Goal: Information Seeking & Learning: Learn about a topic

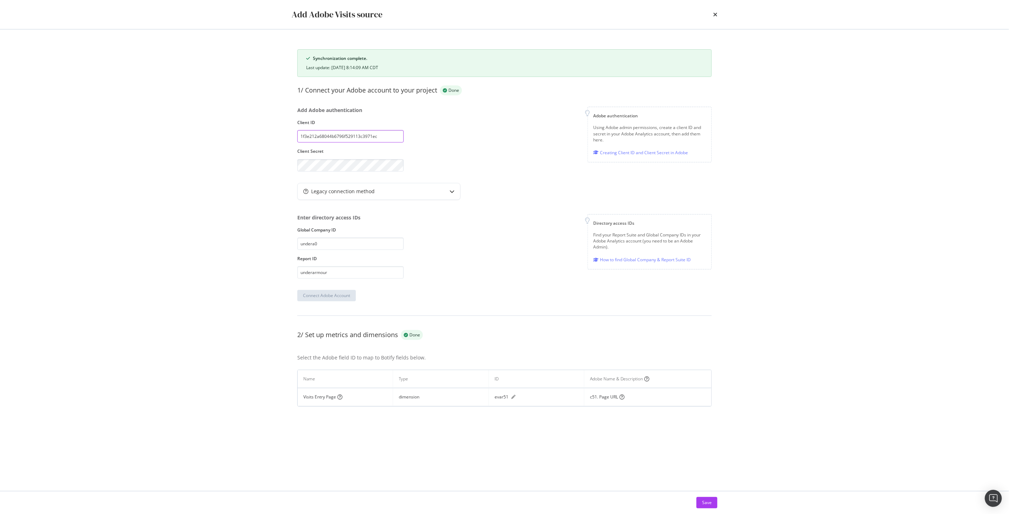
click at [365, 138] on input "1f3e212a68044b6796f529113c3971ec" at bounding box center [350, 136] width 106 height 12
click at [386, 137] on input "1f3e212a68044b6796f529113c3971ec" at bounding box center [350, 136] width 106 height 12
click at [404, 137] on div "modal" at bounding box center [404, 137] width 0 height 0
click at [461, 146] on div "Add Adobe authentication Client ID 1f3e212a68044b6796f529113c3971ec Client Secr…" at bounding box center [504, 139] width 414 height 65
click at [514, 397] on icon "pen" at bounding box center [513, 397] width 4 height 4
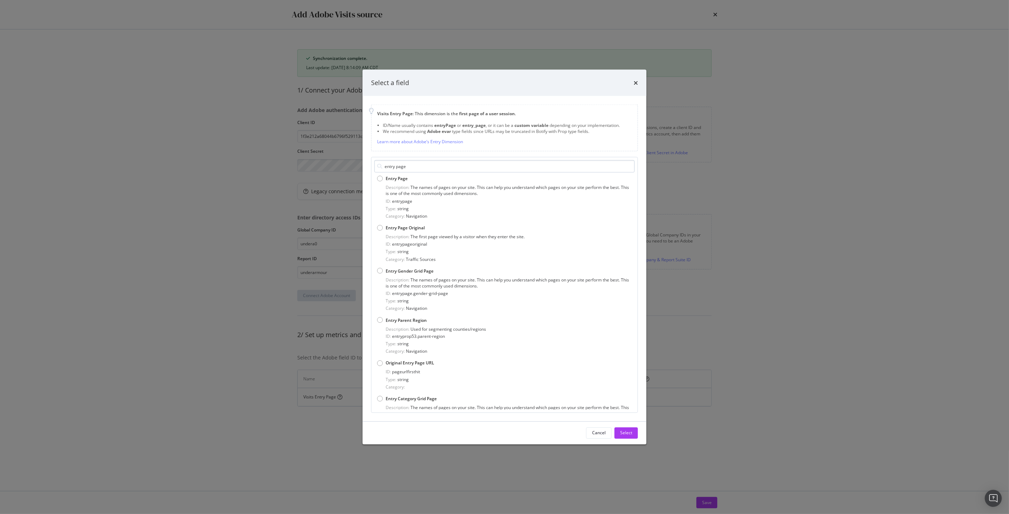
drag, startPoint x: 413, startPoint y: 165, endPoint x: 396, endPoint y: 165, distance: 17.4
click at [396, 165] on input "entry page" at bounding box center [504, 166] width 260 height 12
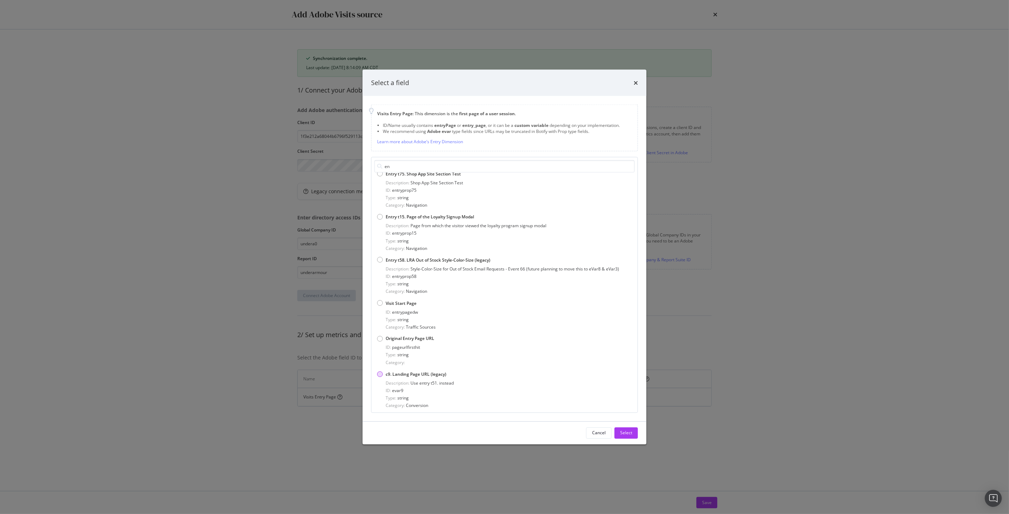
type input "e"
type input "page url"
click at [406, 275] on span "pageurlvisitstart" at bounding box center [408, 274] width 32 height 6
drag, startPoint x: 430, startPoint y: 276, endPoint x: 393, endPoint y: 276, distance: 36.5
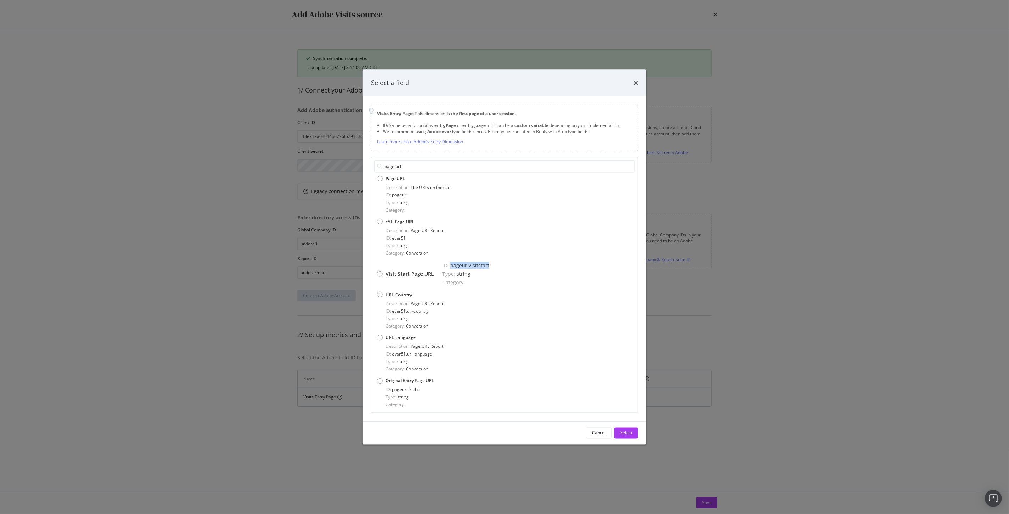
click at [442, 269] on div "ID: pageurlvisitstart" at bounding box center [465, 265] width 47 height 7
copy span "pageurlvisitstart"
drag, startPoint x: 431, startPoint y: 266, endPoint x: 396, endPoint y: 264, distance: 35.2
click at [397, 264] on div "Visit Start Page URL" at bounding box center [405, 274] width 57 height 24
click at [388, 258] on div "Page URL Description: The URLs on the site. ID: pageurl Type: string Category: …" at bounding box center [504, 291] width 260 height 237
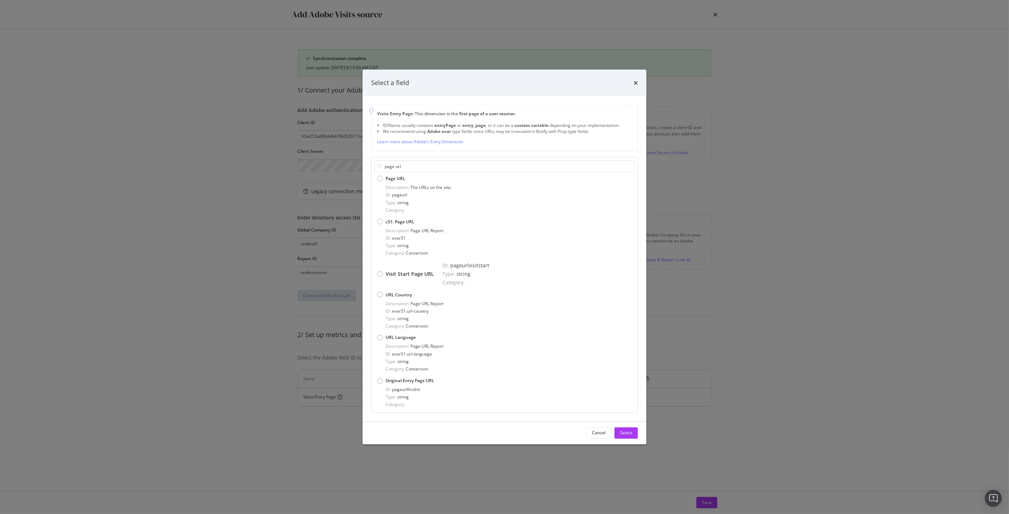
drag, startPoint x: 427, startPoint y: 264, endPoint x: 391, endPoint y: 264, distance: 35.8
click at [391, 264] on div "Visit Start Page URL" at bounding box center [405, 274] width 57 height 24
click at [624, 435] on div "Select" at bounding box center [626, 433] width 12 height 6
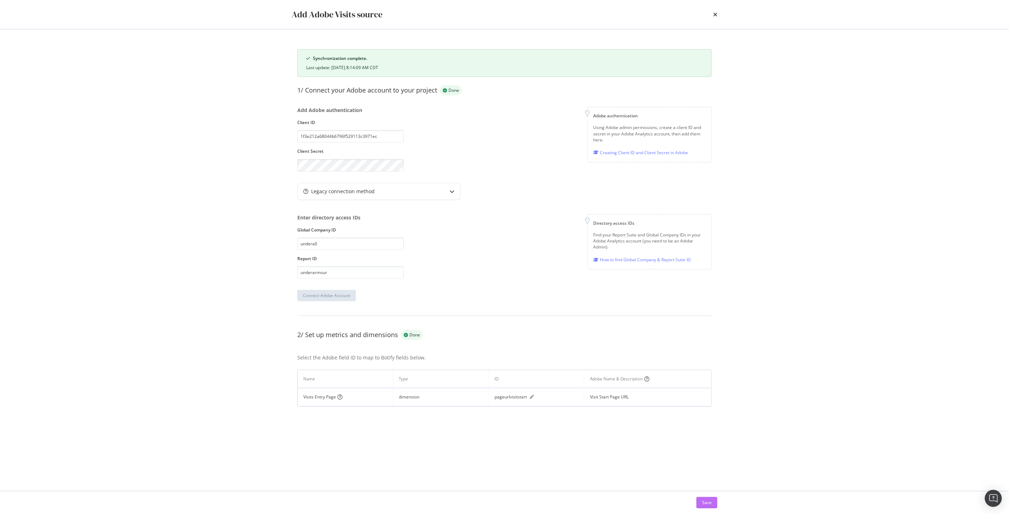
click at [704, 502] on div "Save" at bounding box center [707, 503] width 10 height 6
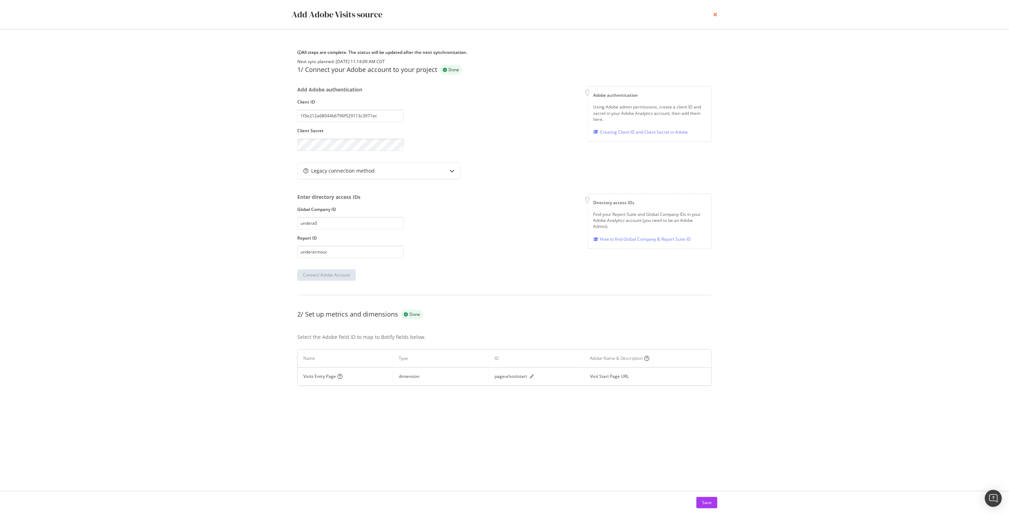
click at [713, 16] on icon "times" at bounding box center [715, 15] width 4 height 6
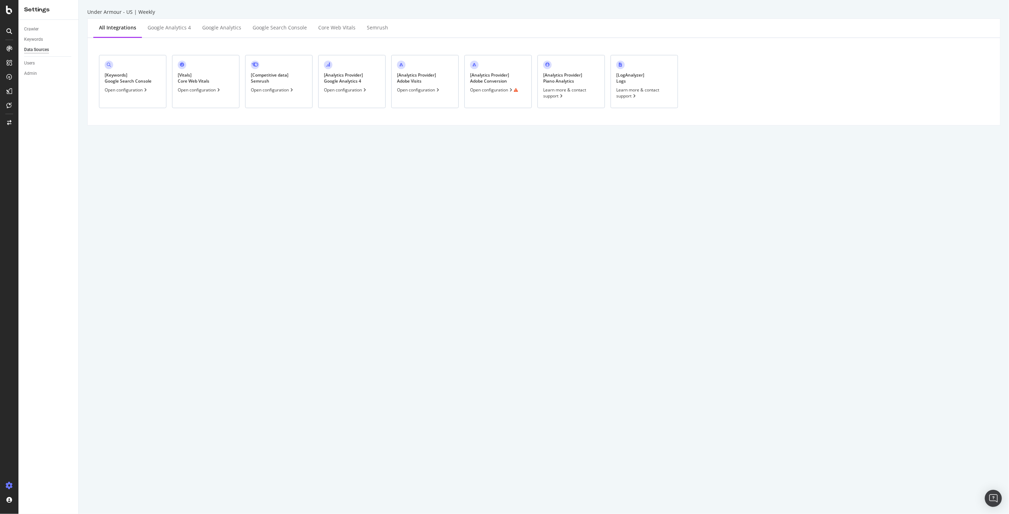
click at [487, 92] on div "Open configuration" at bounding box center [494, 90] width 48 height 6
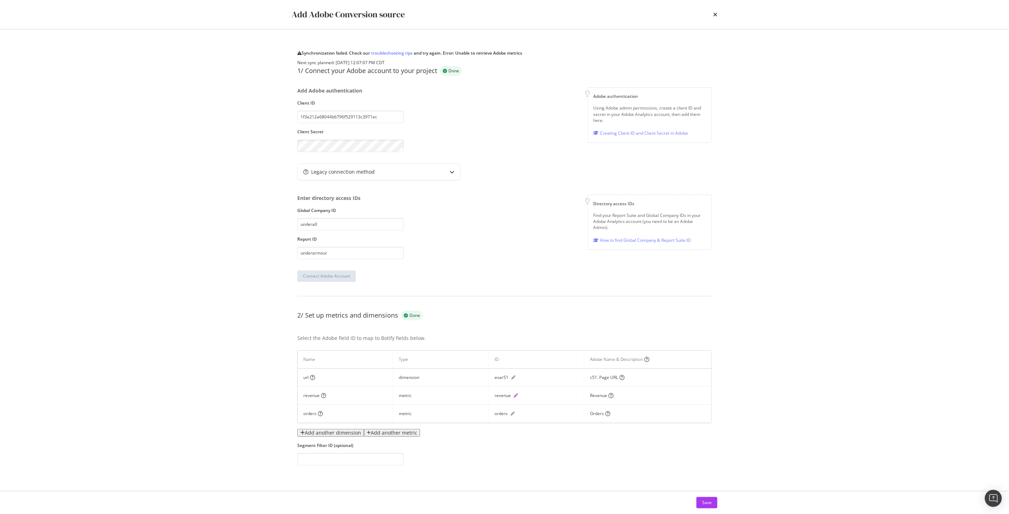
click at [514, 398] on icon "pen" at bounding box center [516, 396] width 4 height 4
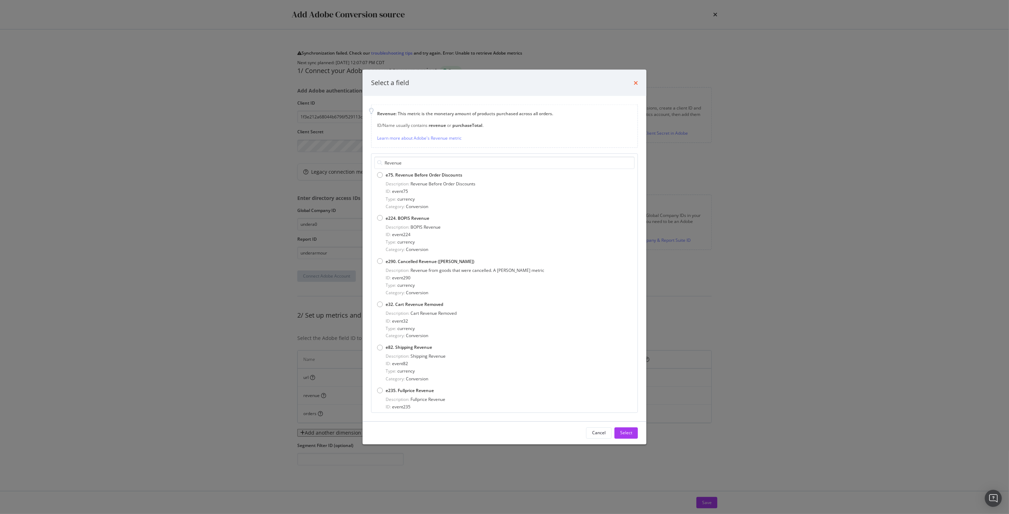
type input "Revenue"
click at [636, 83] on icon "times" at bounding box center [636, 83] width 4 height 6
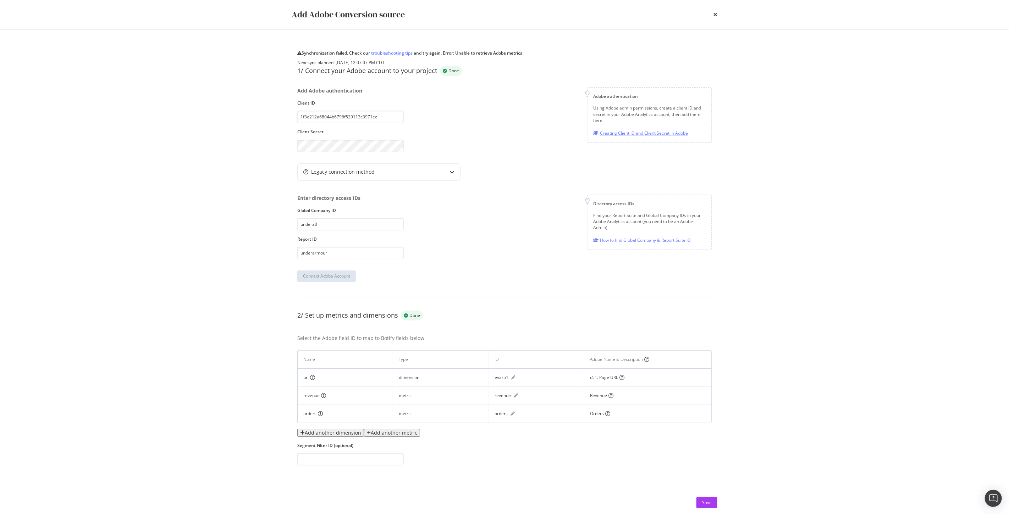
click at [644, 137] on div "Creating Client ID and Client Secret in Adobe" at bounding box center [641, 133] width 95 height 7
click at [514, 396] on icon "pen" at bounding box center [516, 396] width 4 height 4
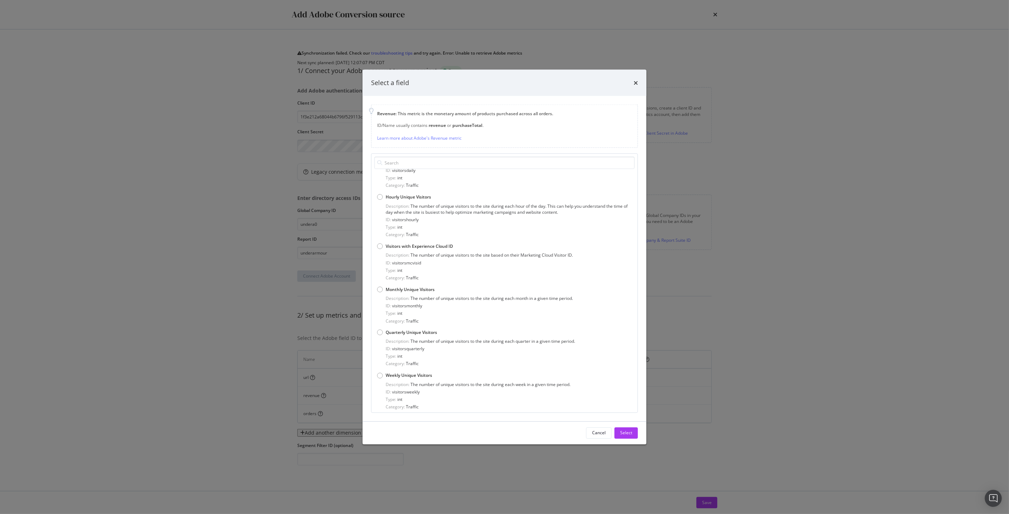
scroll to position [27788, 0]
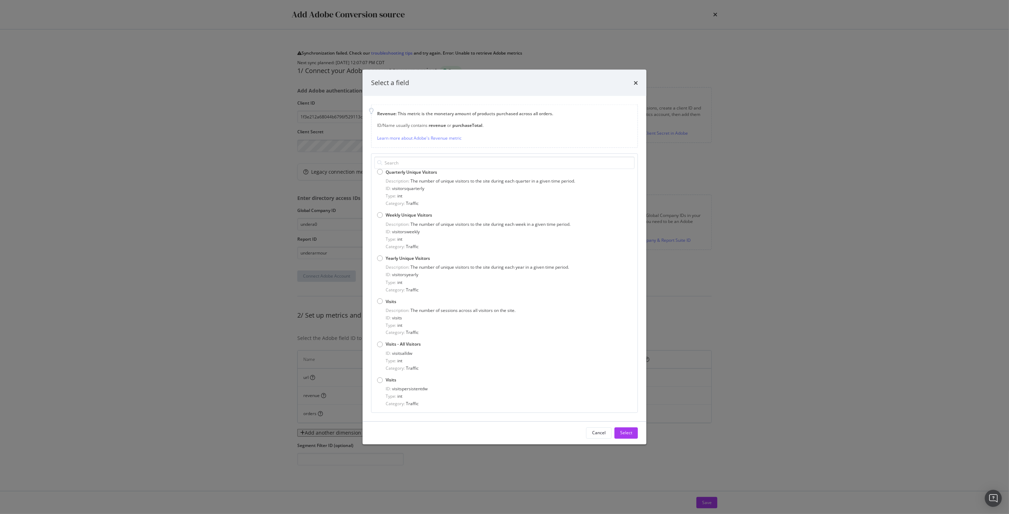
click at [212, 169] on div "Select a field Revenue : This metric is the monetary amount of products purchas…" at bounding box center [504, 257] width 1009 height 514
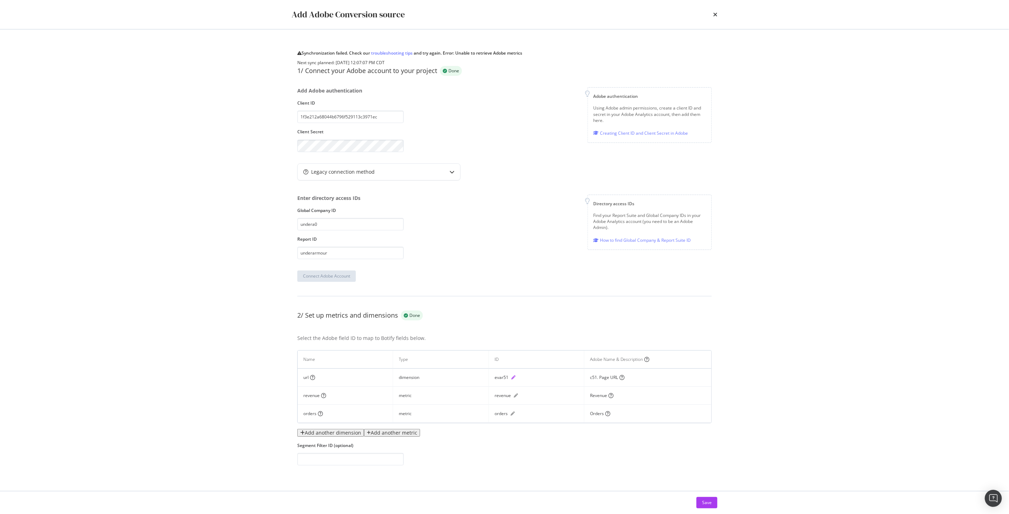
click at [511, 379] on icon "pen" at bounding box center [513, 378] width 4 height 4
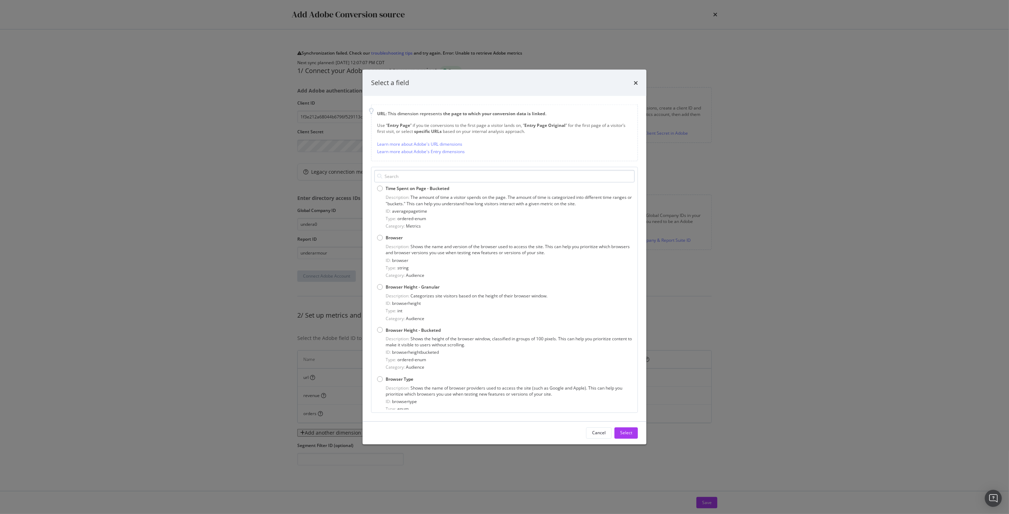
click at [399, 175] on input "modal" at bounding box center [504, 176] width 260 height 12
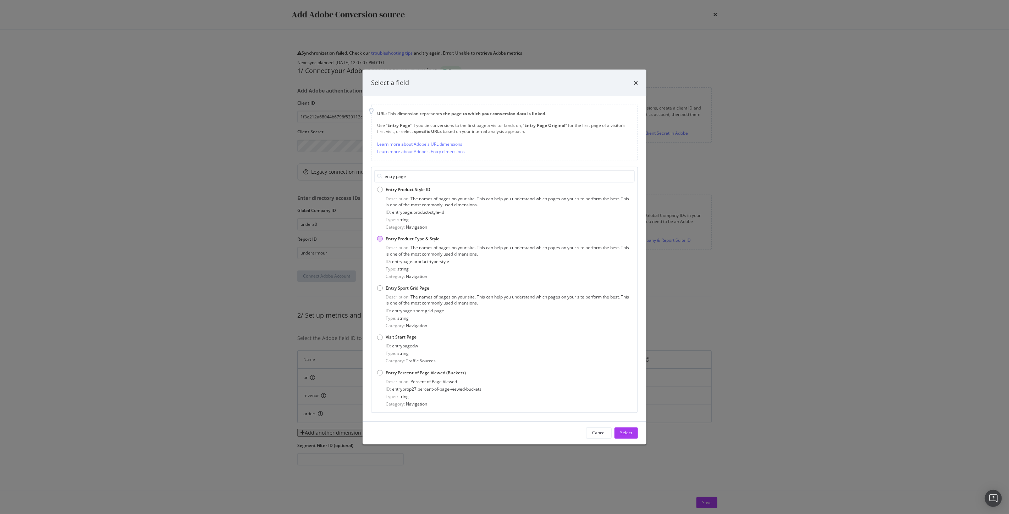
scroll to position [289, 0]
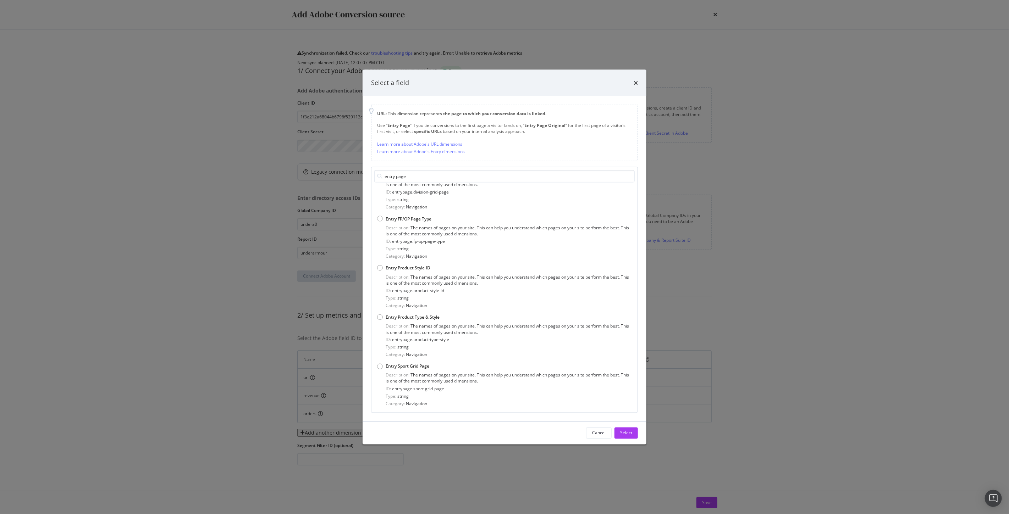
drag, startPoint x: 410, startPoint y: 177, endPoint x: 381, endPoint y: 177, distance: 29.1
click at [381, 177] on div "entry page" at bounding box center [504, 176] width 260 height 12
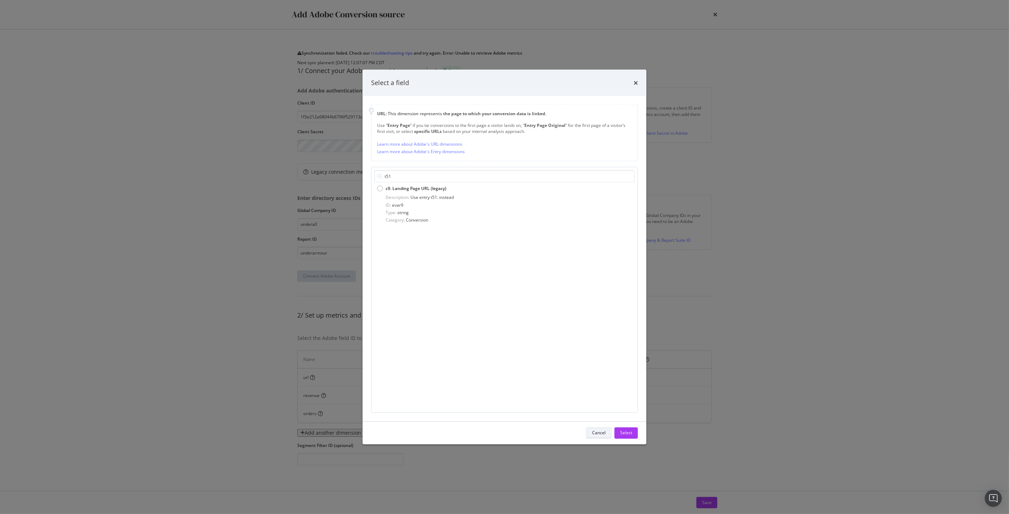
type input "t51"
click at [591, 435] on button "Cancel" at bounding box center [599, 433] width 26 height 11
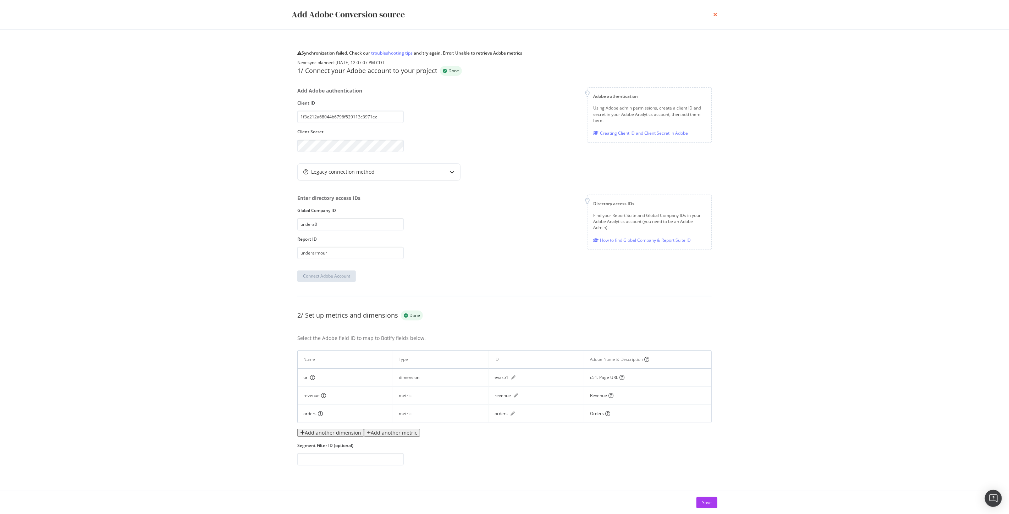
click at [714, 13] on icon "times" at bounding box center [715, 15] width 4 height 6
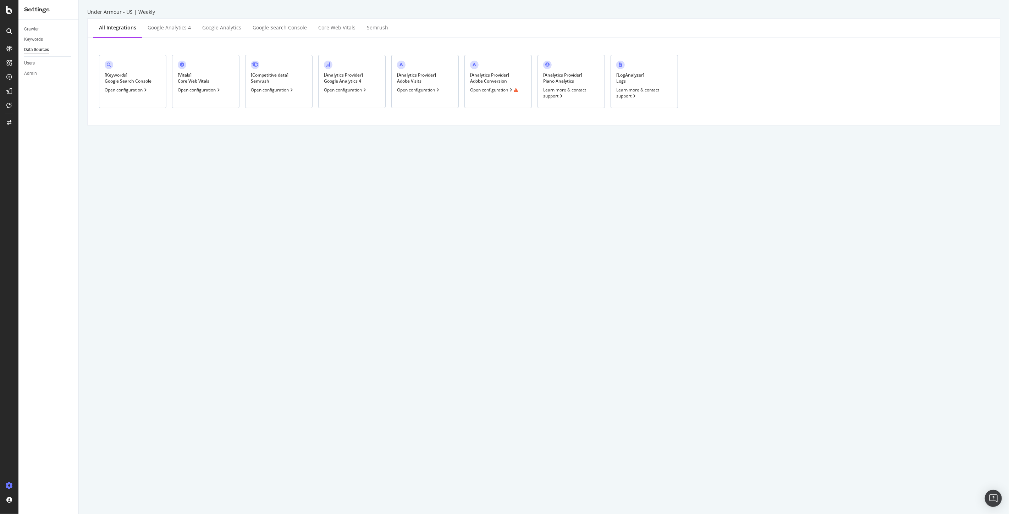
click at [419, 83] on div "[ Analytics Provider ] Adobe Visits" at bounding box center [416, 78] width 39 height 12
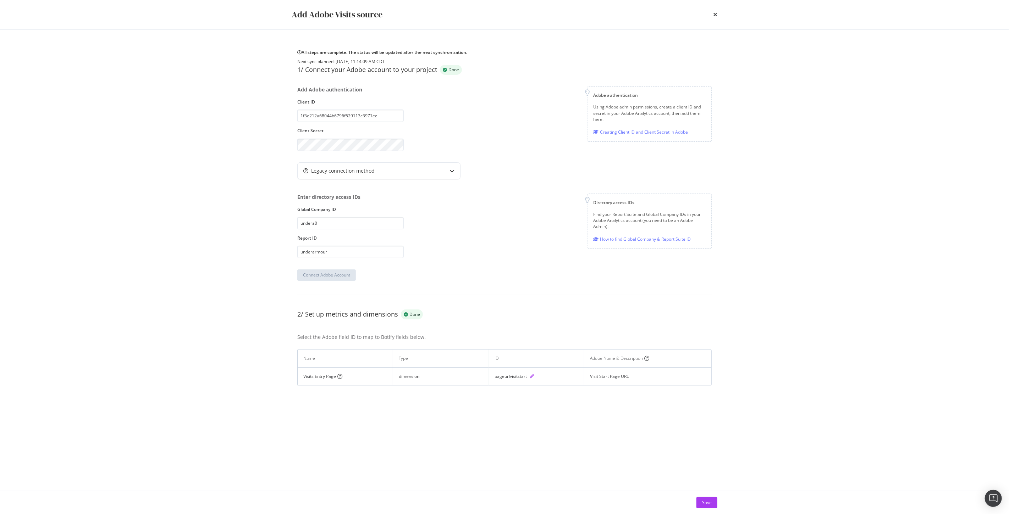
click at [532, 379] on icon "pen" at bounding box center [532, 377] width 4 height 4
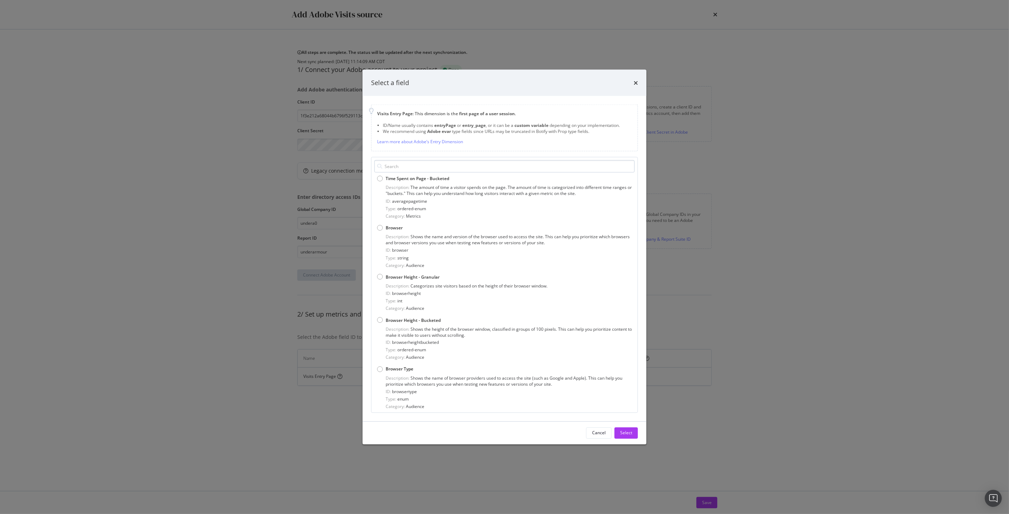
click at [404, 168] on input "modal" at bounding box center [504, 166] width 260 height 12
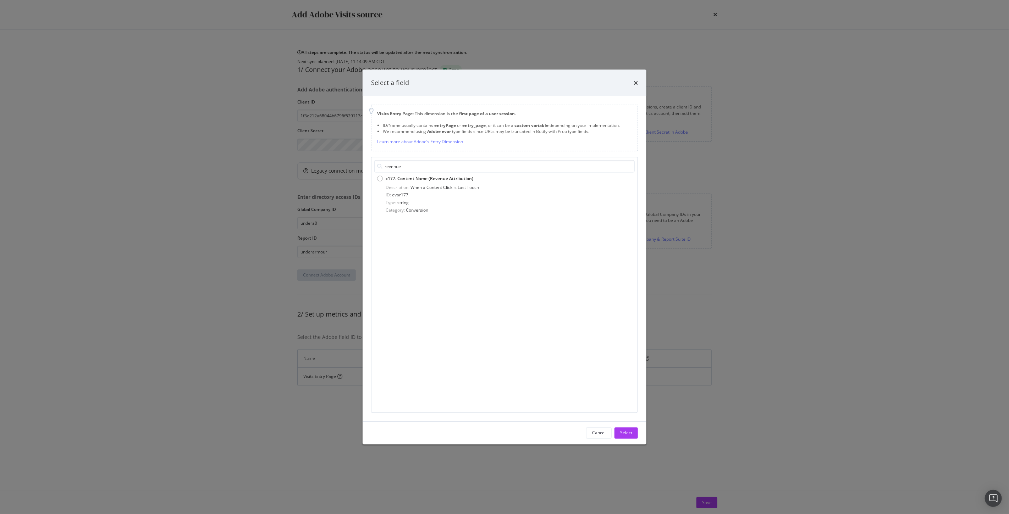
drag, startPoint x: 404, startPoint y: 168, endPoint x: 375, endPoint y: 165, distance: 28.9
click at [375, 165] on div "revenue" at bounding box center [504, 166] width 260 height 12
drag, startPoint x: 407, startPoint y: 167, endPoint x: 375, endPoint y: 171, distance: 32.6
click at [375, 171] on input "t51" at bounding box center [504, 166] width 260 height 12
type input "t51"
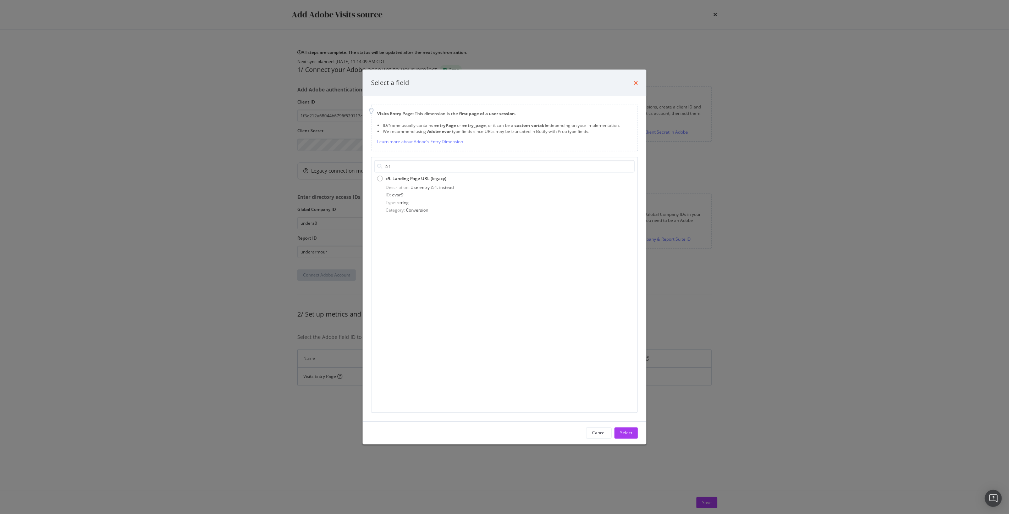
click at [636, 81] on icon "times" at bounding box center [636, 83] width 4 height 6
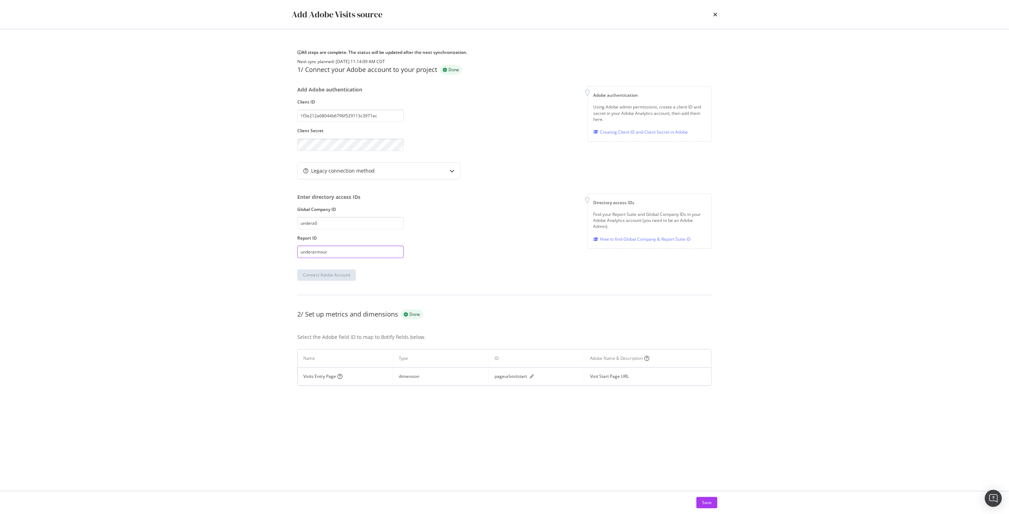
drag, startPoint x: 360, startPoint y: 271, endPoint x: 167, endPoint y: 263, distance: 193.2
click at [167, 263] on div "Add Adobe Visits source All steps are complete. The status will be updated afte…" at bounding box center [504, 257] width 1009 height 514
drag, startPoint x: 332, startPoint y: 246, endPoint x: 207, endPoint y: 237, distance: 125.3
click at [207, 237] on div "Add Adobe Visits source All steps are complete. The status will be updated afte…" at bounding box center [504, 257] width 1009 height 514
drag, startPoint x: 353, startPoint y: 274, endPoint x: 182, endPoint y: 259, distance: 171.3
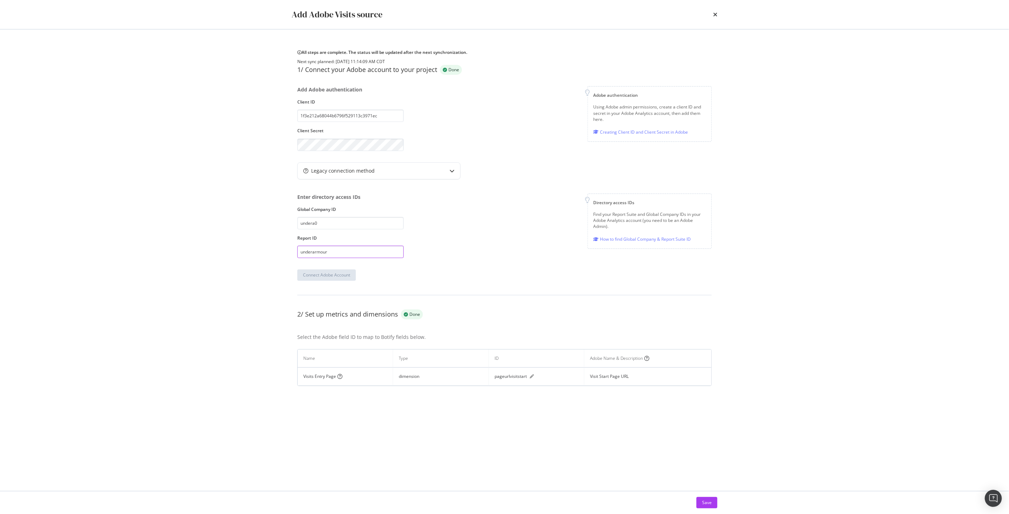
click at [182, 259] on div "Add Adobe Visits source All steps are complete. The status will be updated afte…" at bounding box center [504, 257] width 1009 height 514
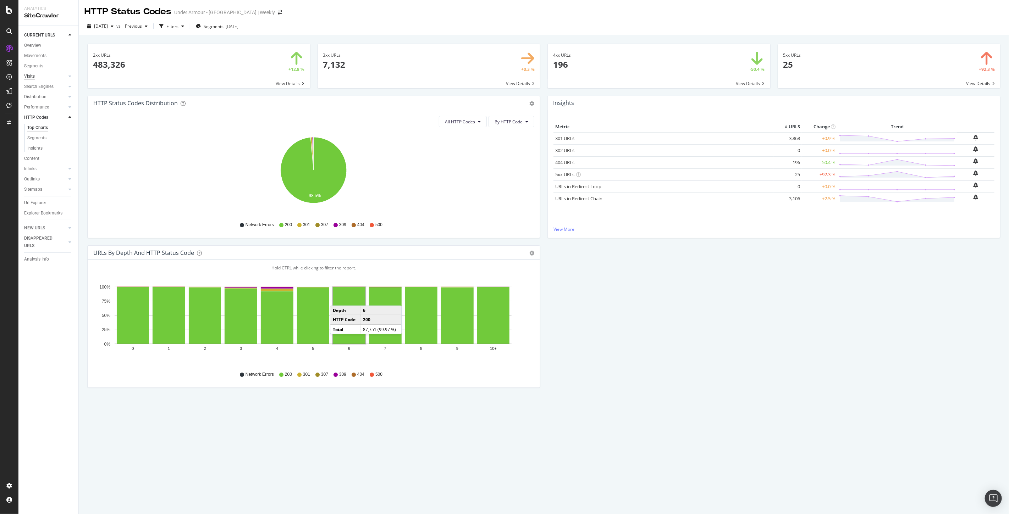
click at [28, 76] on div "Visits" at bounding box center [29, 76] width 11 height 7
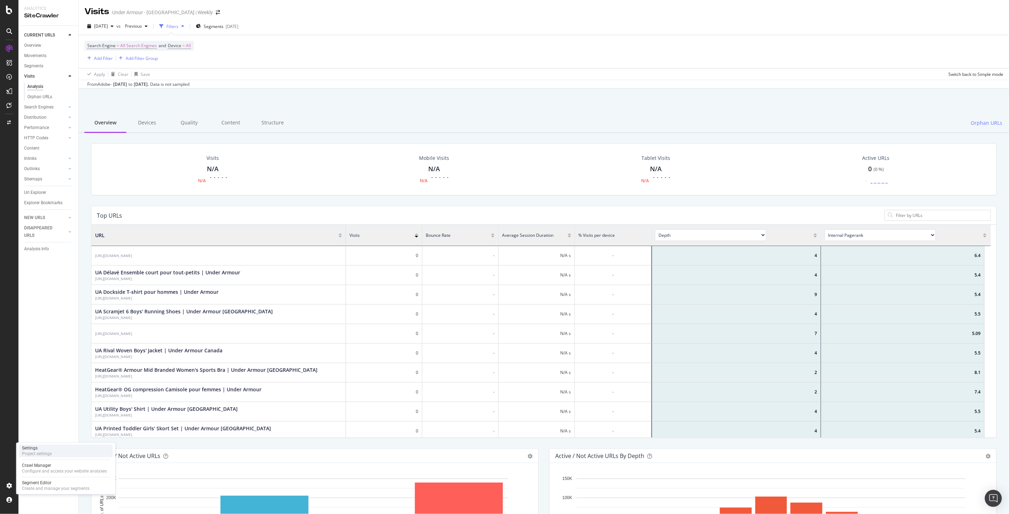
click at [40, 453] on div "Project settings" at bounding box center [37, 454] width 30 height 6
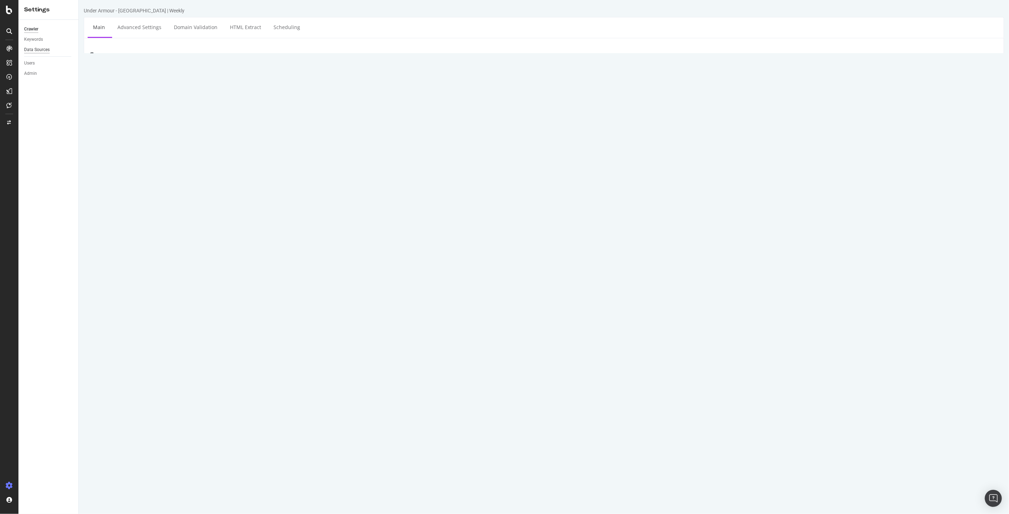
click at [31, 51] on div "Data Sources" at bounding box center [37, 49] width 26 height 7
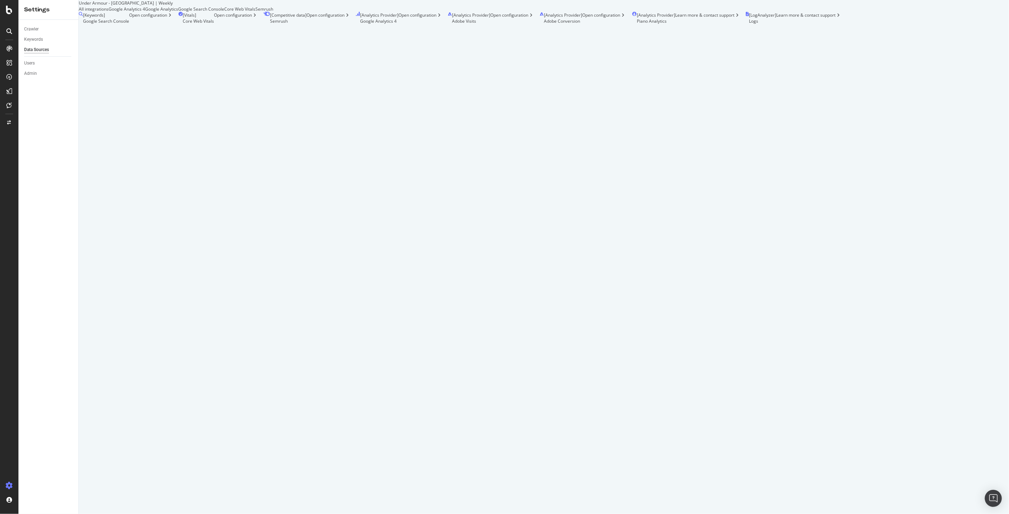
click at [490, 24] on div "Open configuration" at bounding box center [512, 18] width 44 height 12
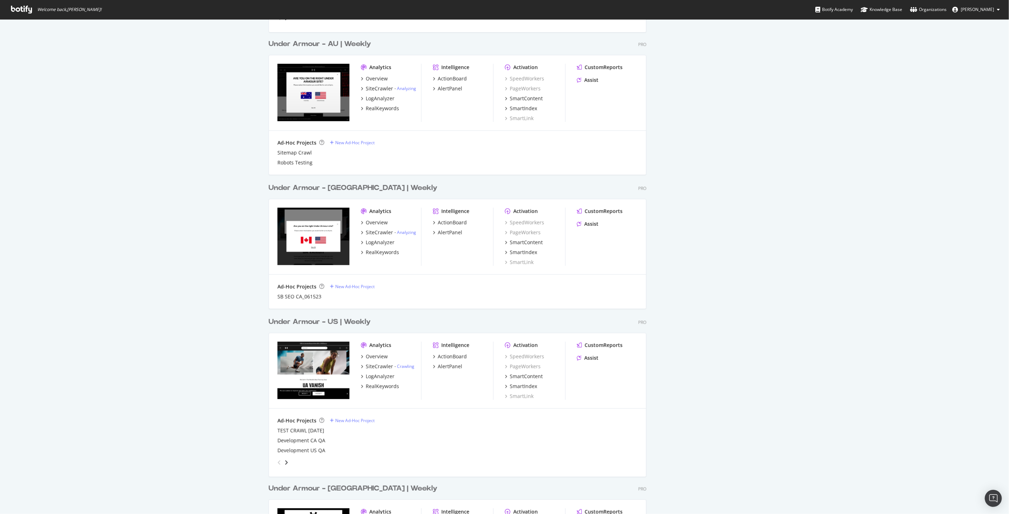
scroll to position [434, 0]
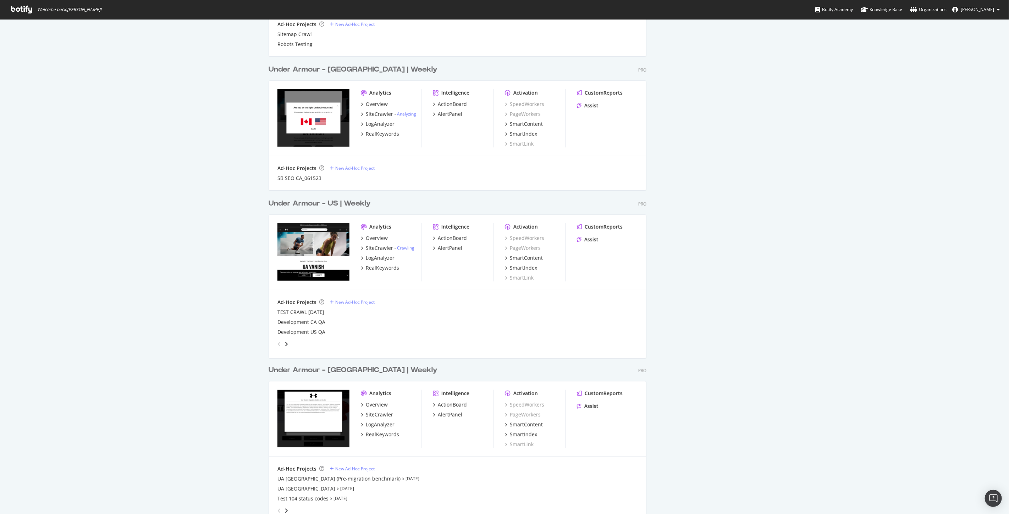
click at [354, 203] on div "Under Armour - US | Weekly" at bounding box center [320, 204] width 102 height 10
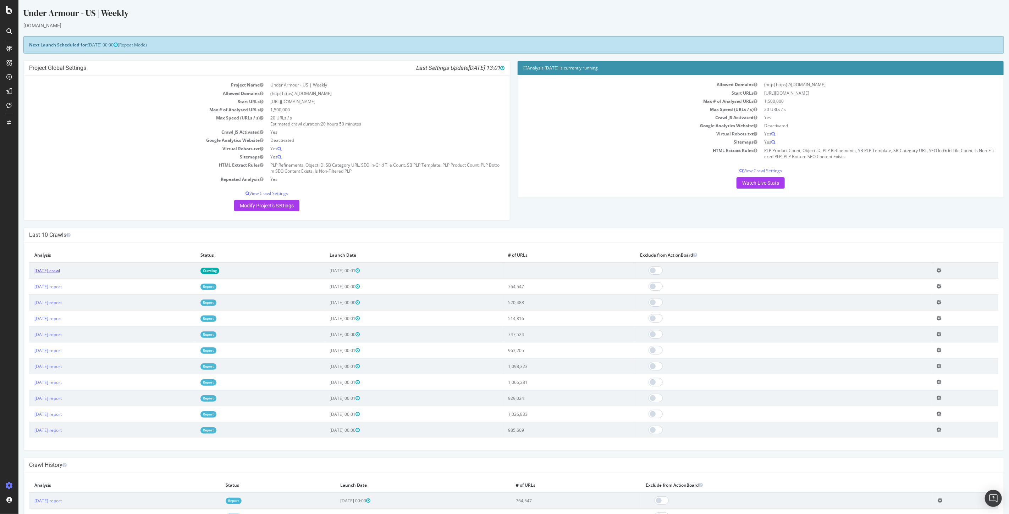
click at [37, 271] on link "2025 Sep. 11th crawl" at bounding box center [47, 271] width 26 height 6
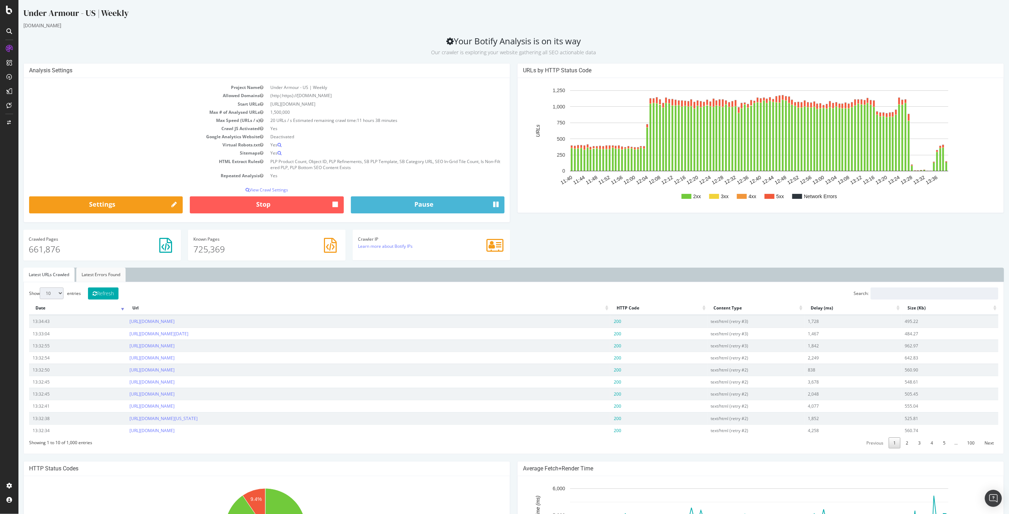
click at [100, 273] on link "Latest Errors Found" at bounding box center [100, 275] width 49 height 14
click at [174, 332] on link "https://www.underarmour.com/en-us/c/mens/holiday-deals/black-loose-clothing-jac…" at bounding box center [151, 334] width 45 height 6
click at [174, 395] on link "https://www.underarmour.com/en-us/c/first-day-fits/mens-blue-loose-training-clo…" at bounding box center [151, 394] width 45 height 6
click at [188, 431] on link "https://www.underarmour.com/en-us/c/black-friday-collection/womens-fitted-socce…" at bounding box center [158, 431] width 59 height 6
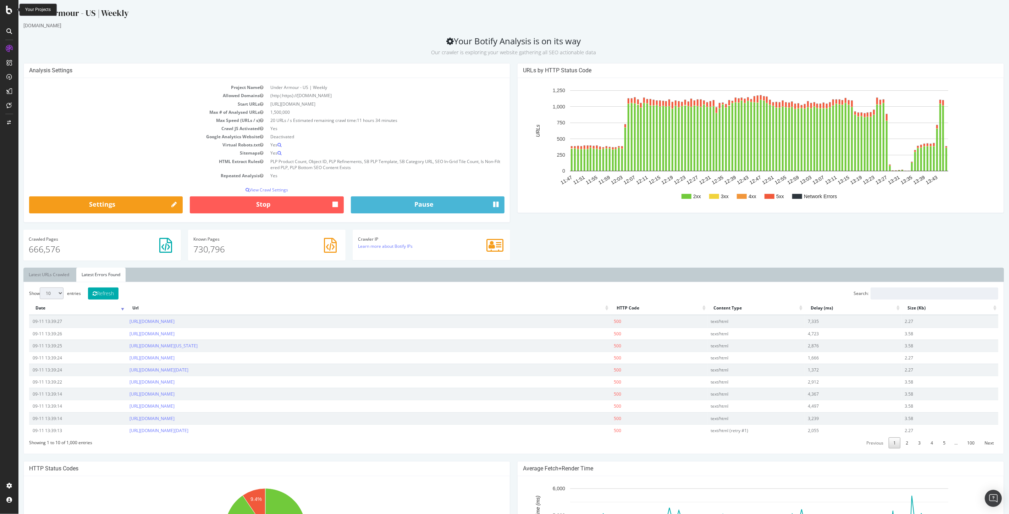
click at [9, 7] on icon at bounding box center [9, 10] width 6 height 9
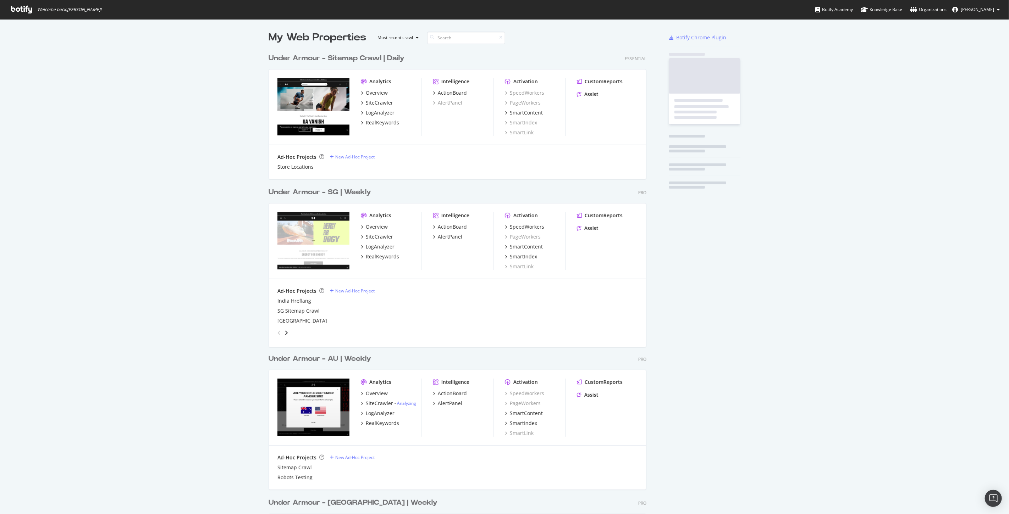
scroll to position [508, 997]
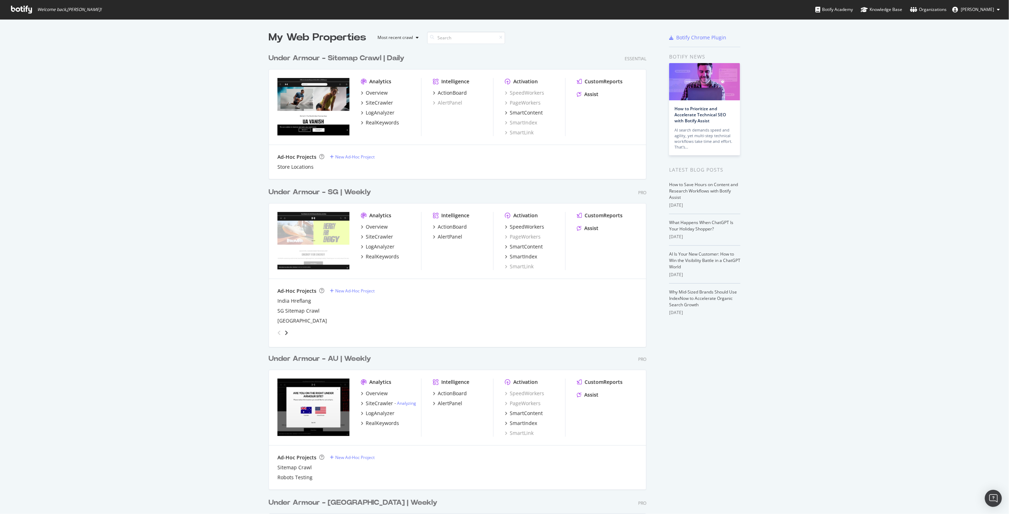
click at [384, 59] on div "Under Armour - Sitemap Crawl | Daily" at bounding box center [337, 58] width 136 height 10
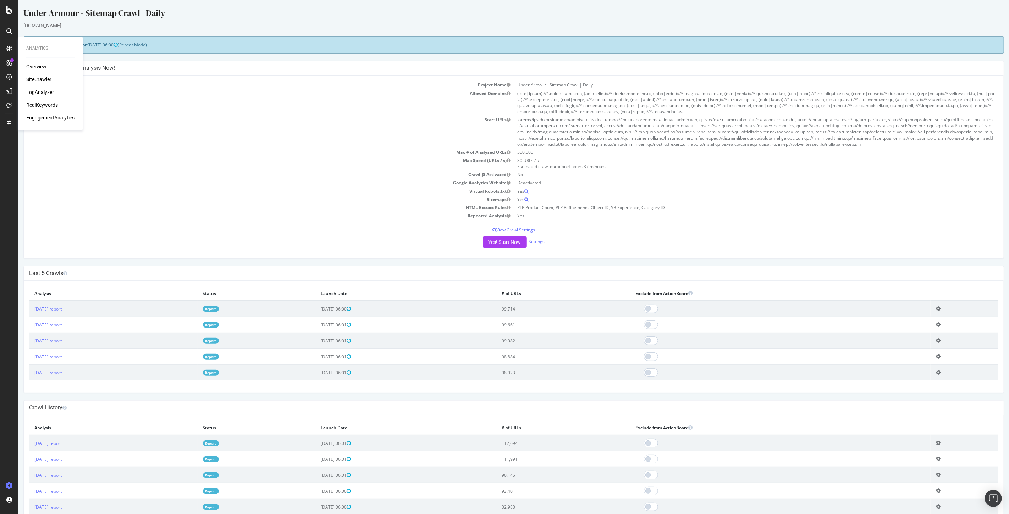
click at [38, 78] on div "SiteCrawler" at bounding box center [38, 79] width 25 height 7
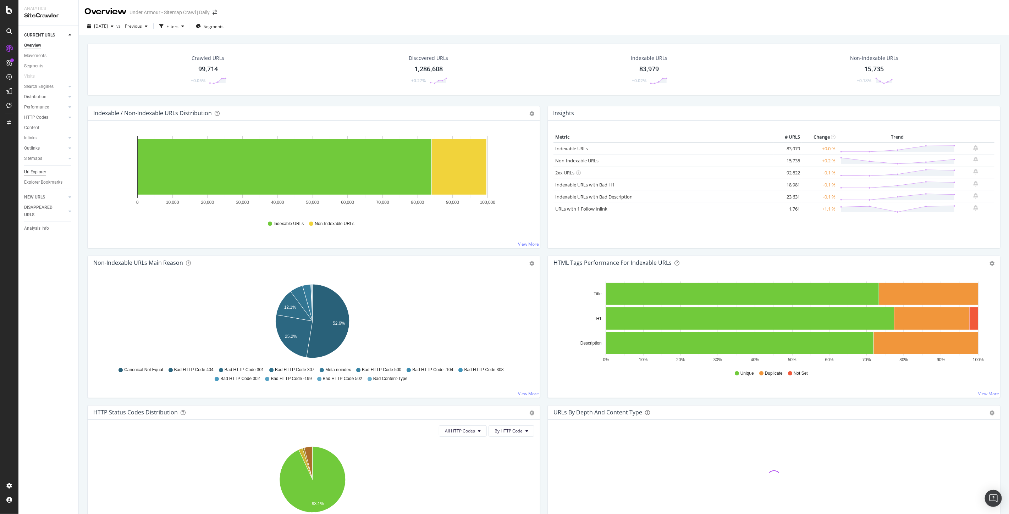
click at [33, 175] on div "Url Explorer" at bounding box center [35, 172] width 22 height 7
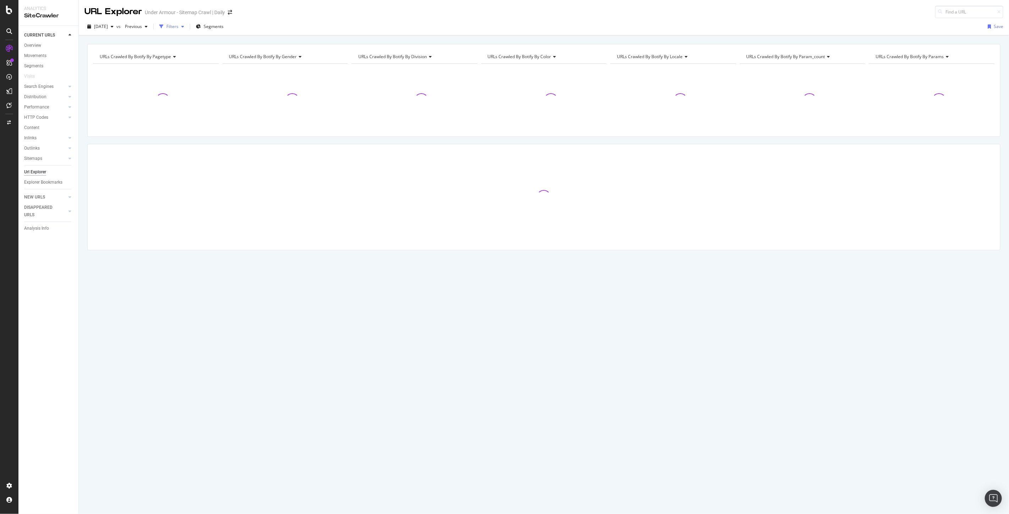
click at [181, 31] on div "Filters" at bounding box center [171, 26] width 31 height 11
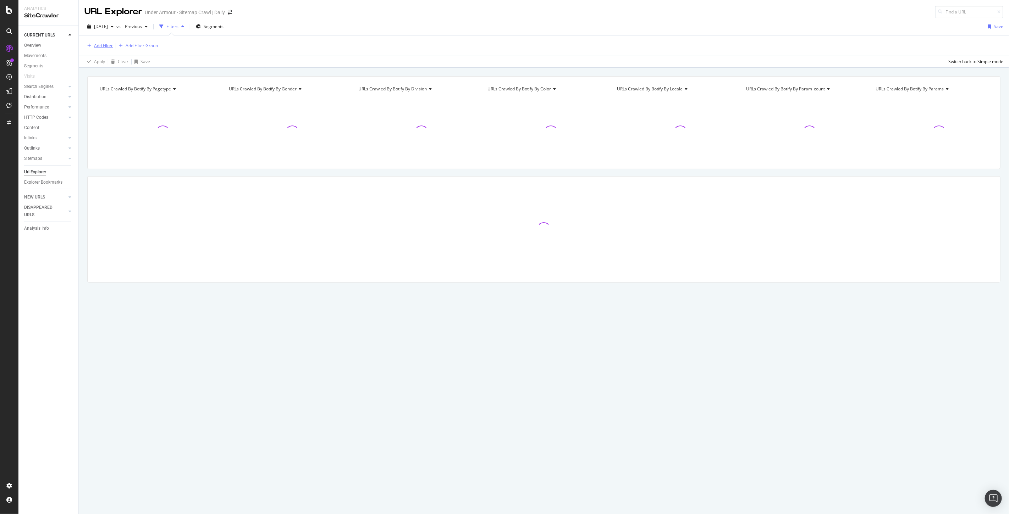
click at [101, 45] on div "Add Filter" at bounding box center [103, 46] width 19 height 6
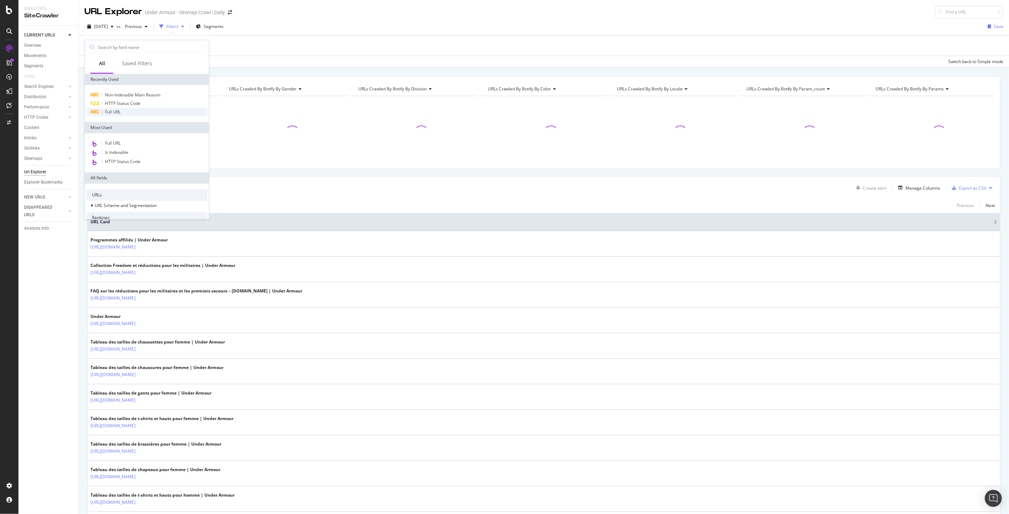
click at [116, 113] on span "Full URL" at bounding box center [113, 112] width 16 height 6
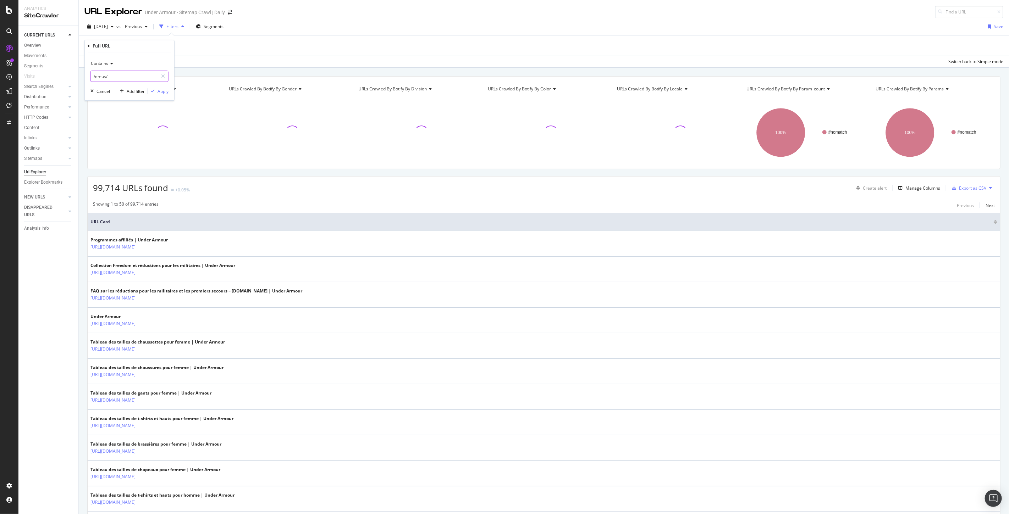
click at [122, 77] on input "/en-us/" at bounding box center [124, 76] width 67 height 11
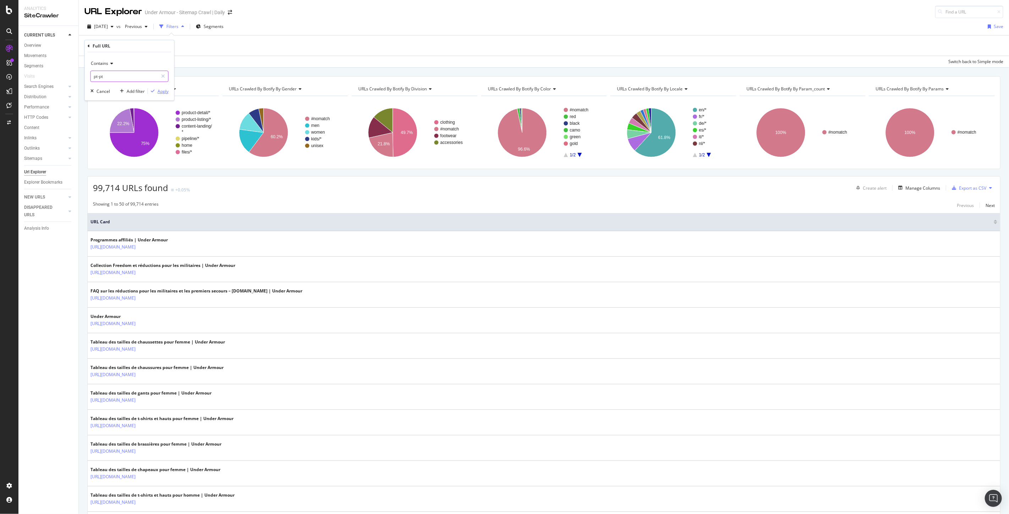
type input "pt-pt"
click at [163, 94] on div "Apply" at bounding box center [163, 91] width 11 height 6
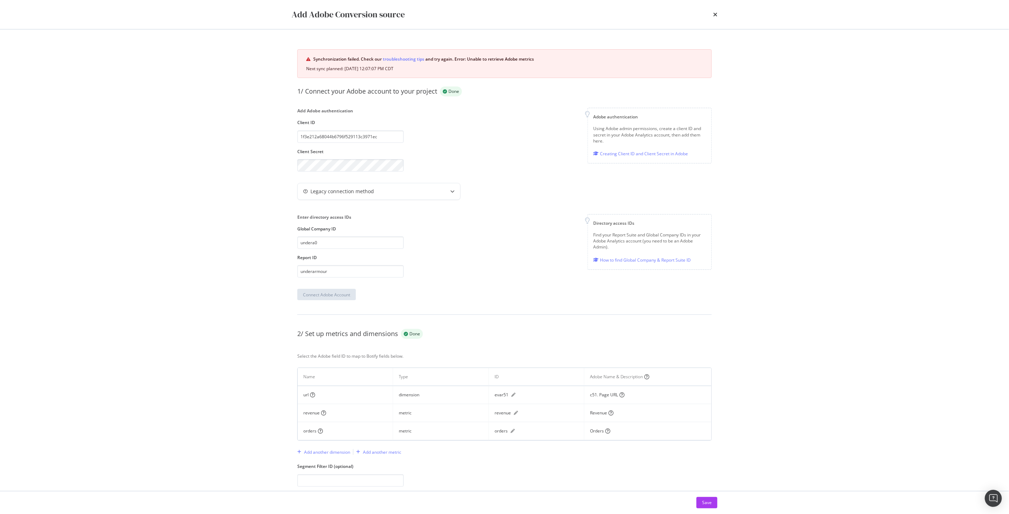
scroll to position [16, 0]
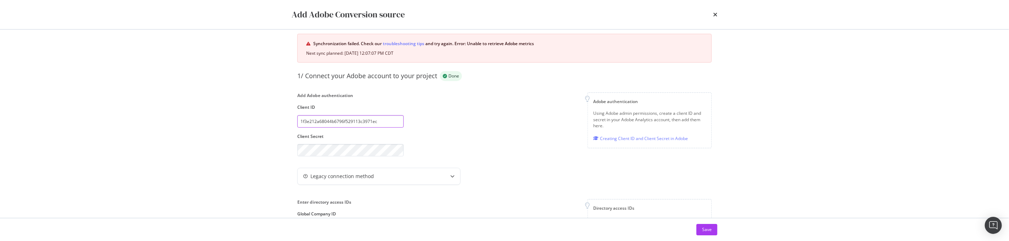
click at [334, 125] on input "1f3e212a68044b6796f529113c3971ec" at bounding box center [350, 121] width 106 height 12
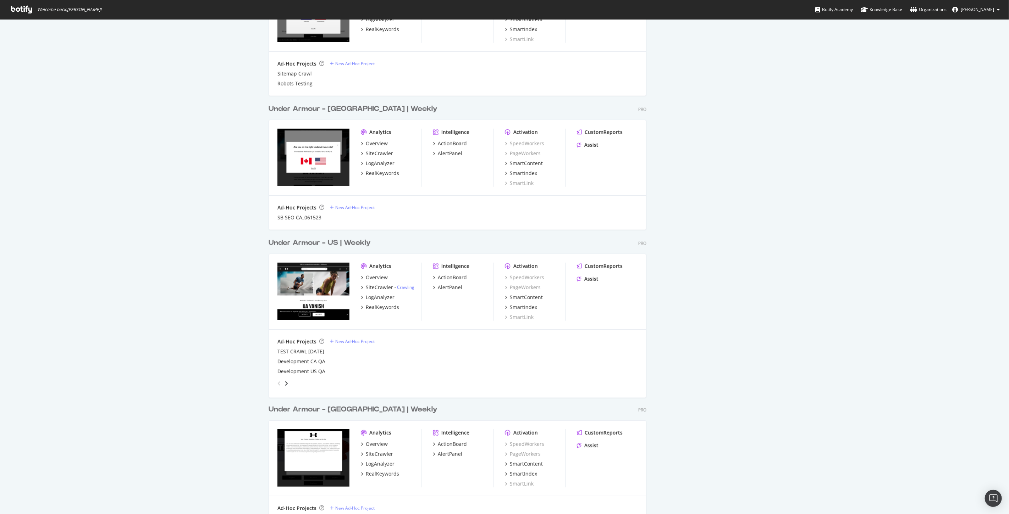
scroll to position [473, 0]
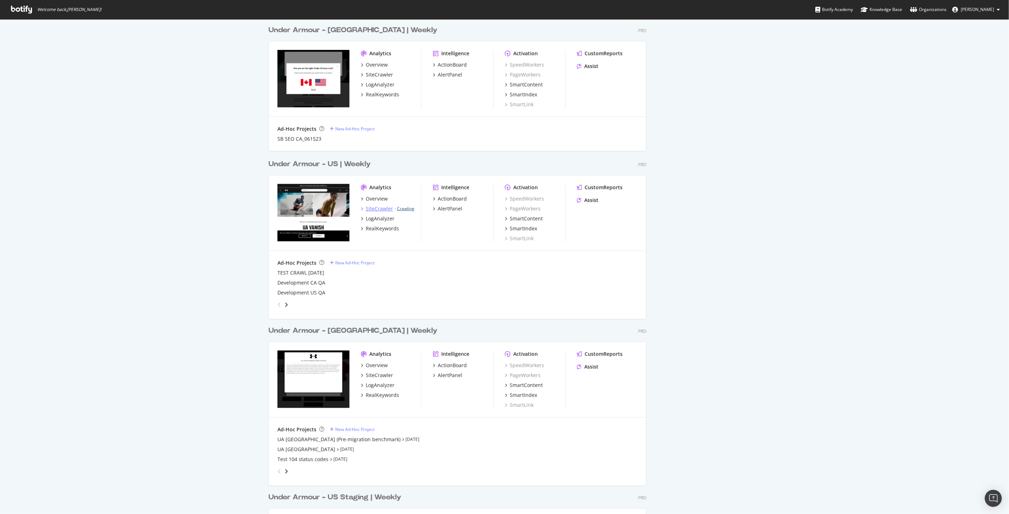
click at [405, 208] on link "Crawling" at bounding box center [405, 209] width 17 height 6
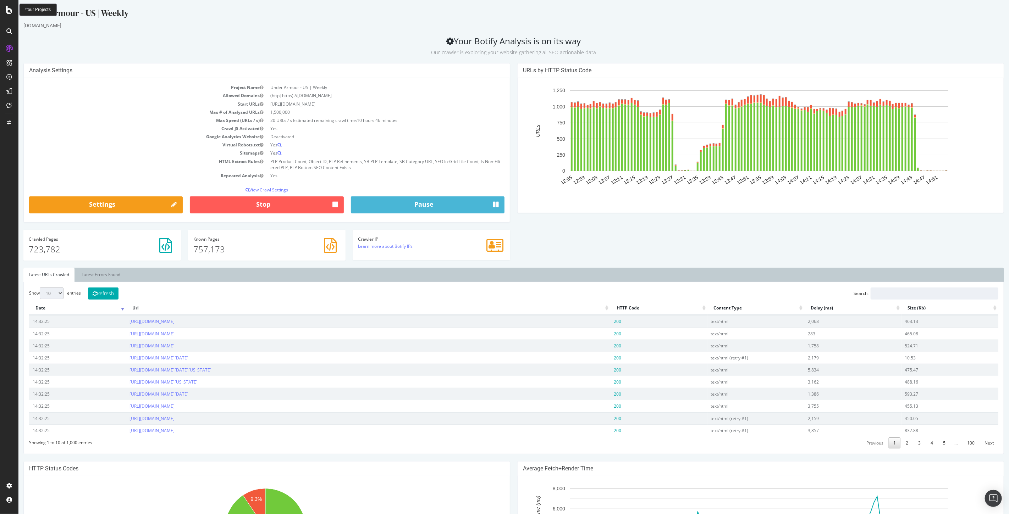
click at [10, 11] on icon at bounding box center [9, 10] width 6 height 9
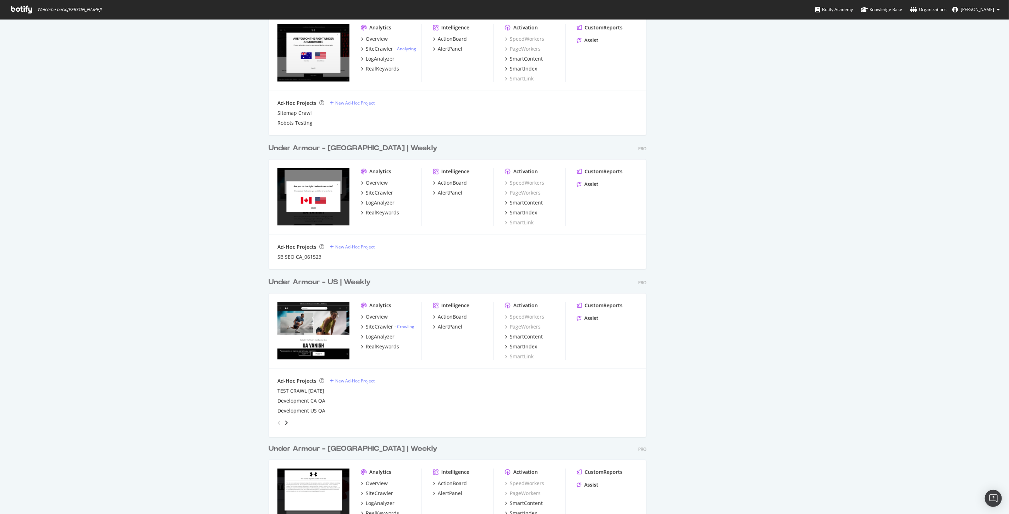
scroll to position [473, 0]
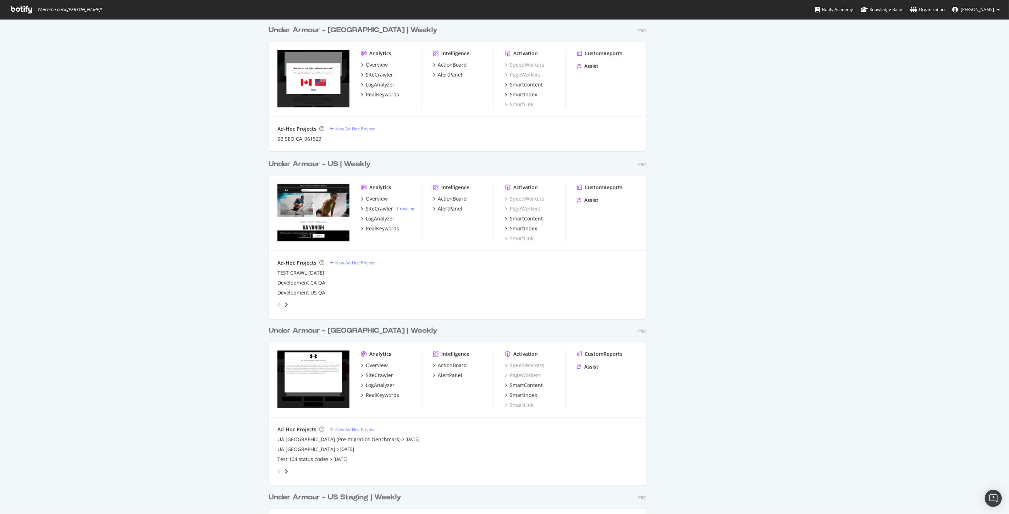
click at [347, 166] on div "Under Armour - US | Weekly" at bounding box center [320, 164] width 102 height 10
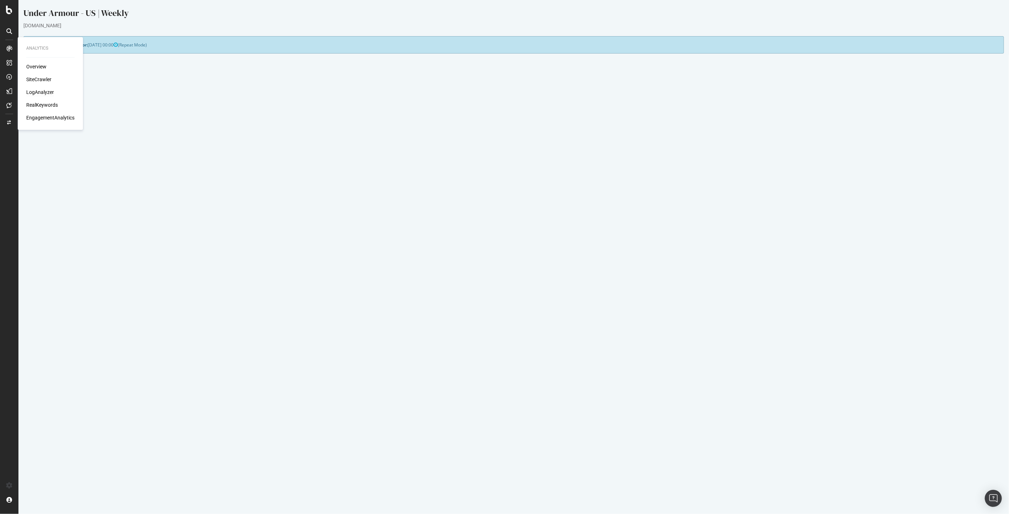
click at [41, 94] on div "LogAnalyzer" at bounding box center [40, 92] width 28 height 7
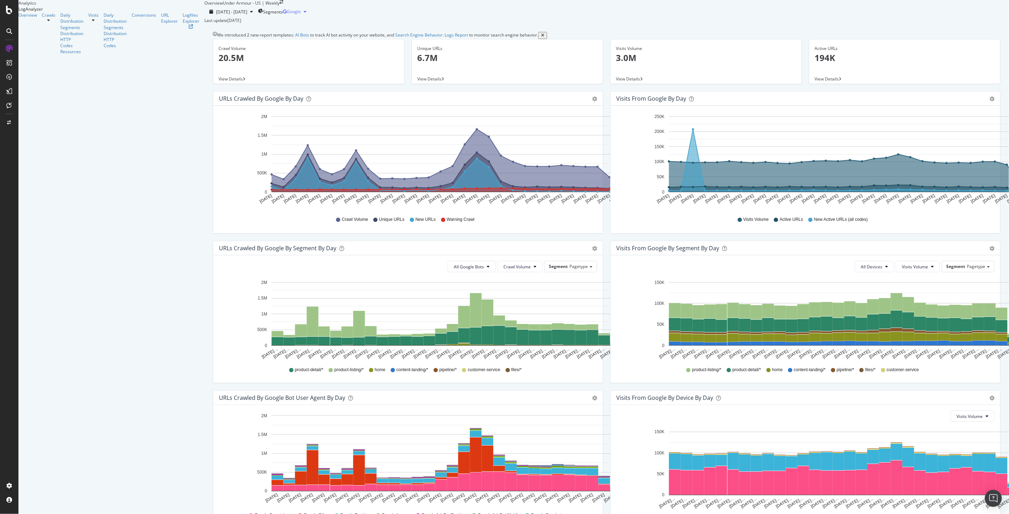
click at [301, 15] on span "Google" at bounding box center [294, 12] width 14 height 6
click at [977, 82] on span "Other AI Bots" at bounding box center [987, 80] width 26 height 6
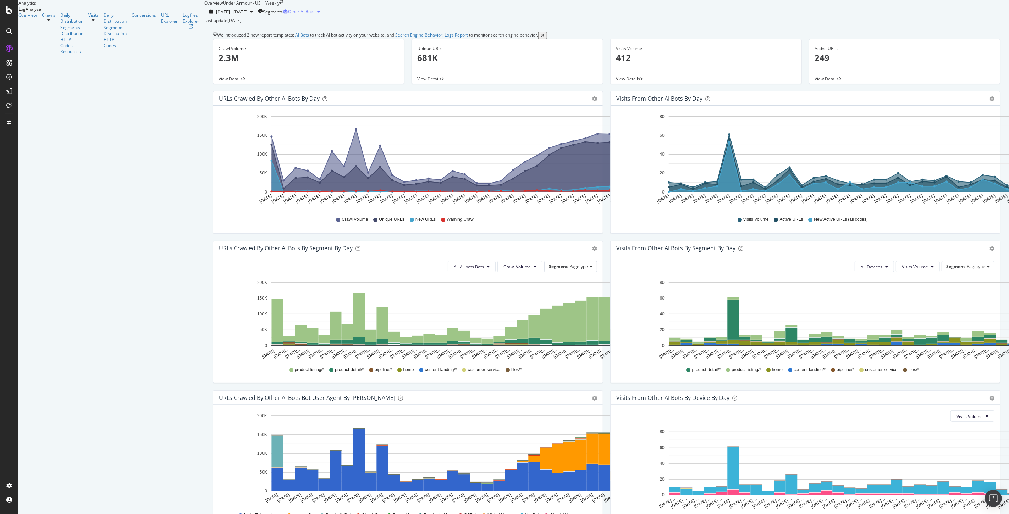
click at [314, 15] on span "Other AI Bots" at bounding box center [301, 12] width 26 height 6
click at [836, 46] on div "We introduced 2 new report templates: AI Bots to track AI bot activity on your …" at bounding box center [606, 294] width 805 height 542
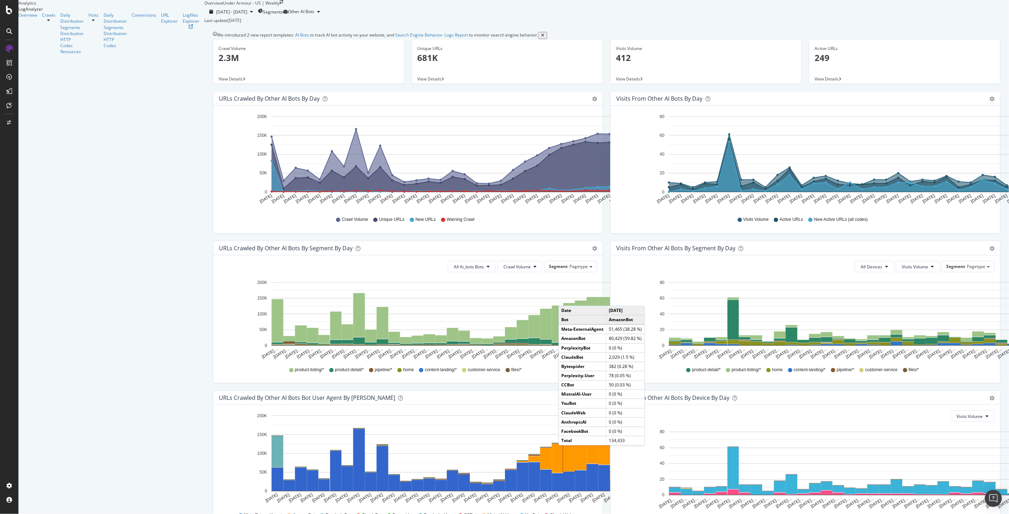
click at [563, 442] on rect "A chart." at bounding box center [569, 457] width 12 height 30
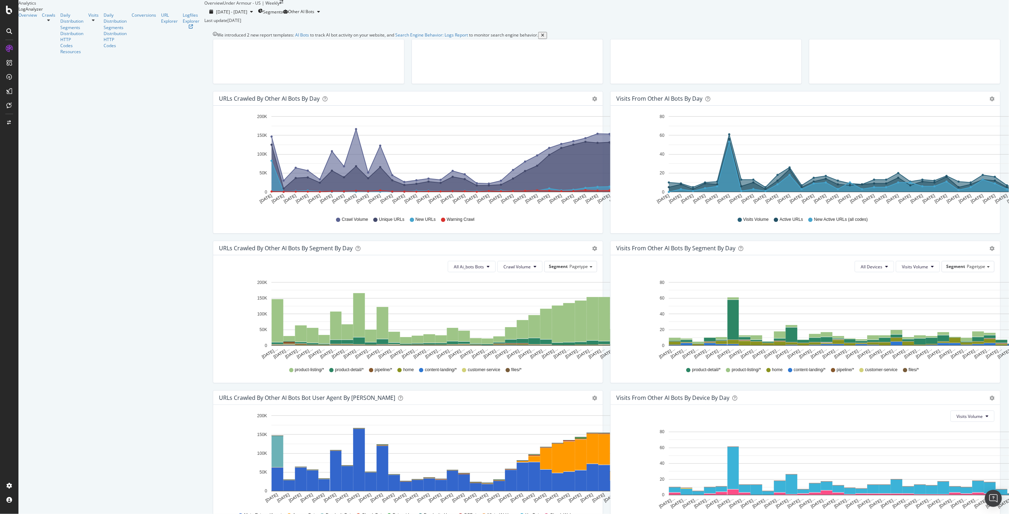
scroll to position [77, 0]
click at [592, 396] on icon "gear" at bounding box center [594, 398] width 5 height 5
click at [538, 329] on div "URLs Crawled by Other AI Bots By Segment By Day Timeline (by Value) Table All A…" at bounding box center [407, 316] width 397 height 150
click at [161, 24] on div "URL Explorer" at bounding box center [169, 18] width 17 height 12
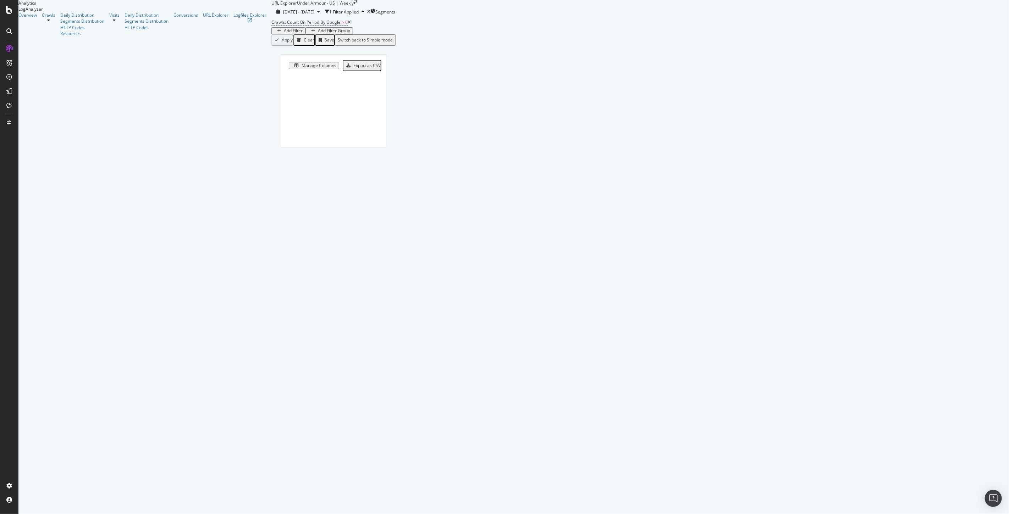
click at [284, 33] on div "Add Filter" at bounding box center [293, 30] width 19 height 5
click at [218, 51] on input "text" at bounding box center [192, 48] width 50 height 7
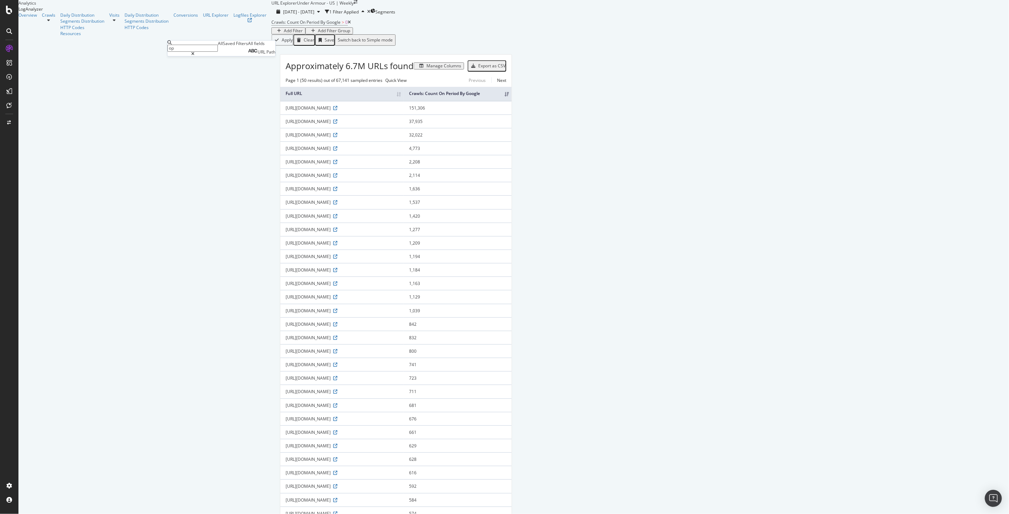
type input "o"
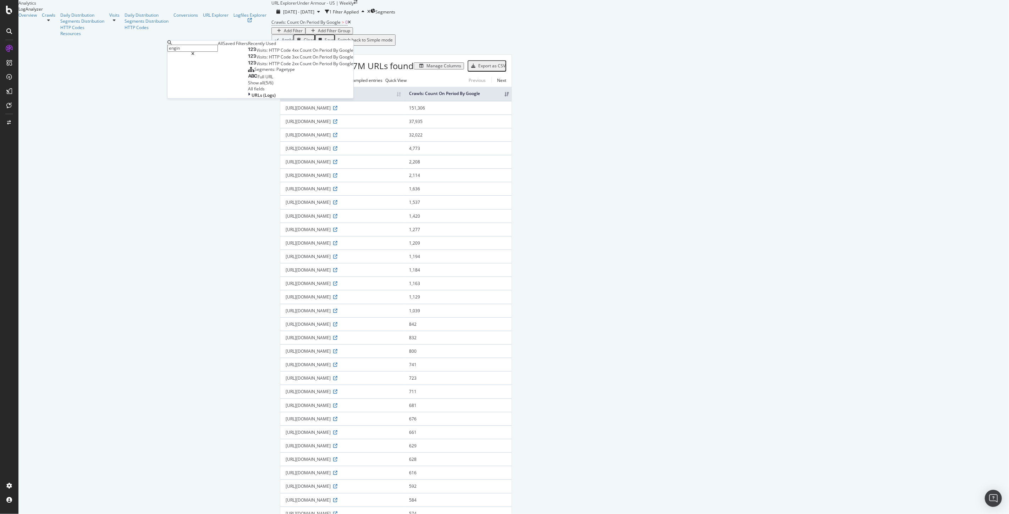
type input "engine"
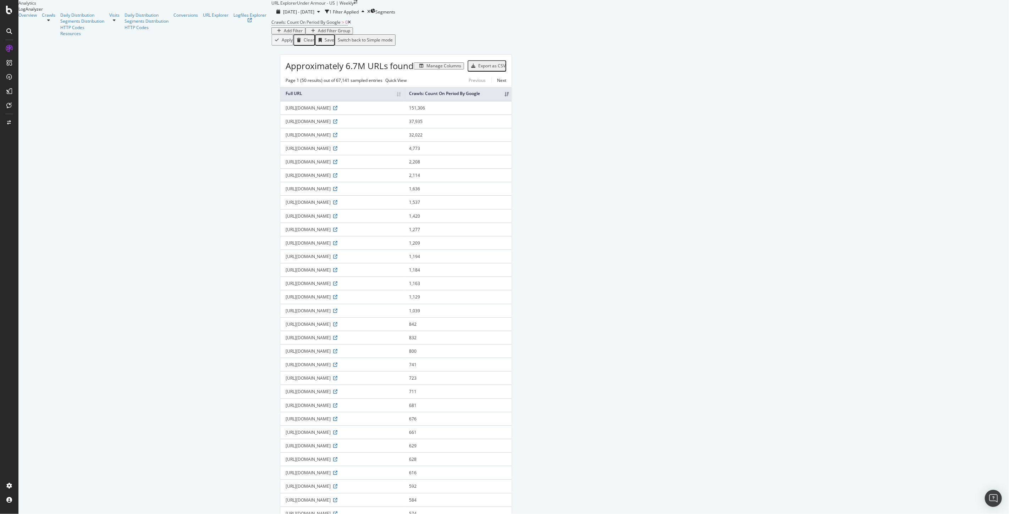
click at [284, 33] on div "Add Filter" at bounding box center [293, 30] width 19 height 5
type input "o"
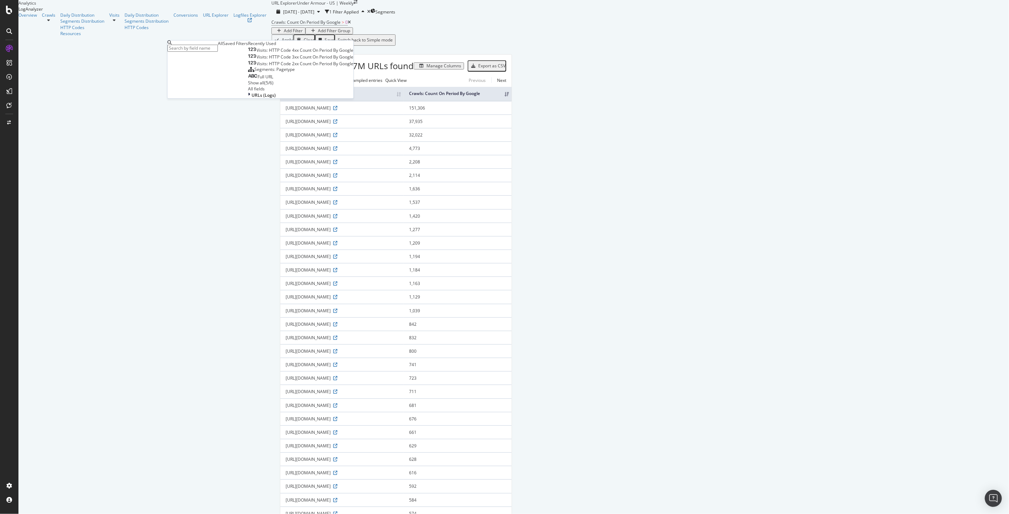
type input "a"
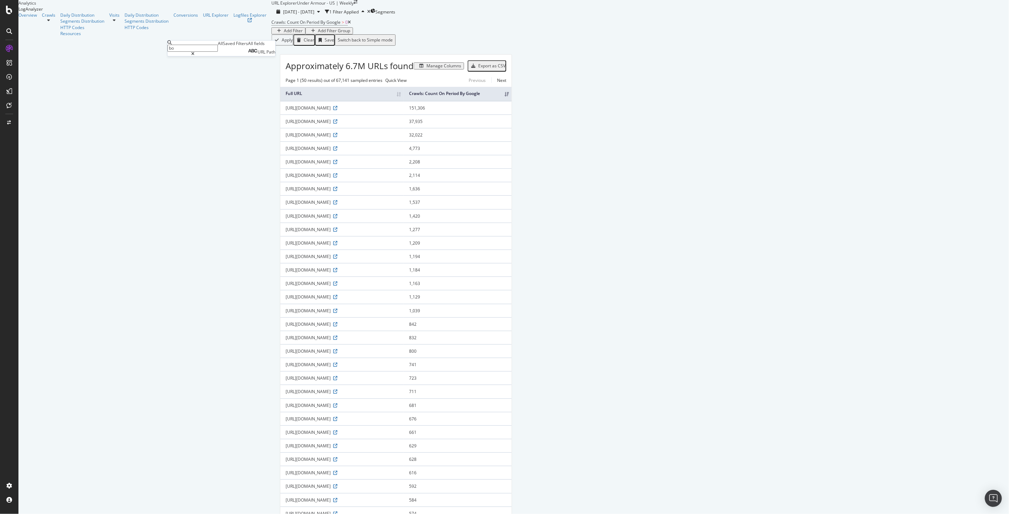
type input "b"
click at [329, 15] on div "1 Filter Applied" at bounding box center [343, 12] width 29 height 6
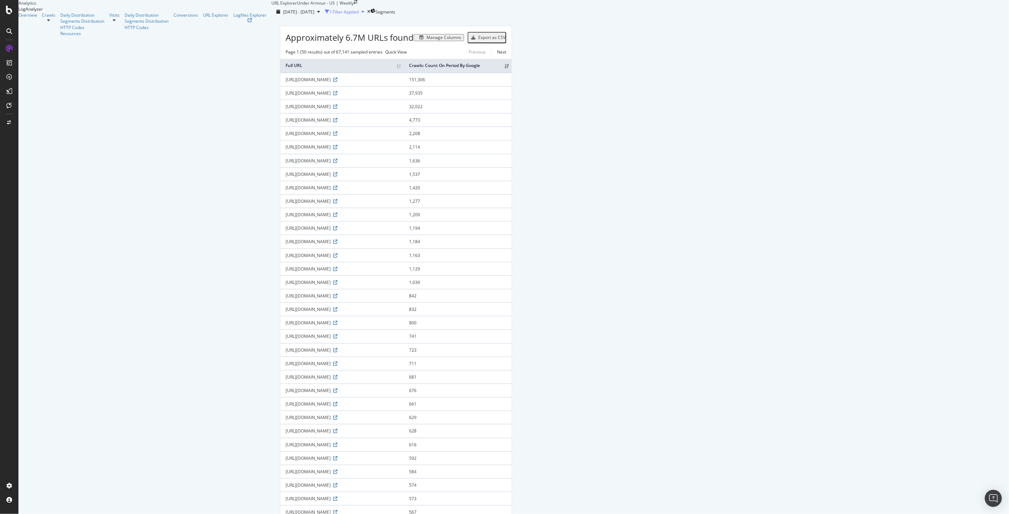
click at [329, 15] on div "1 Filter Applied" at bounding box center [343, 12] width 29 height 6
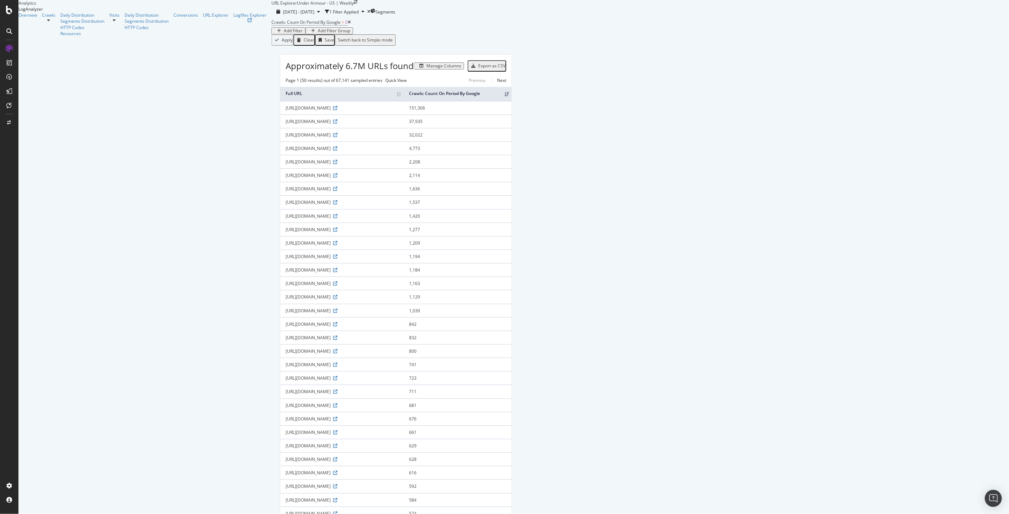
click at [284, 33] on div "Add Filter" at bounding box center [293, 30] width 19 height 5
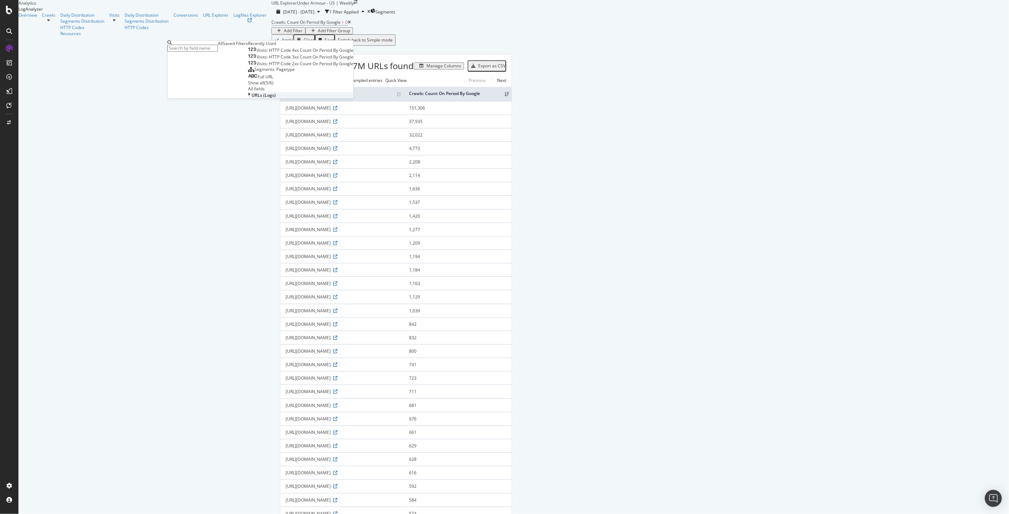
click at [252, 98] on span "URLs (Logs)" at bounding box center [264, 95] width 24 height 6
click at [252, 119] on span "Crawls" at bounding box center [259, 116] width 14 height 6
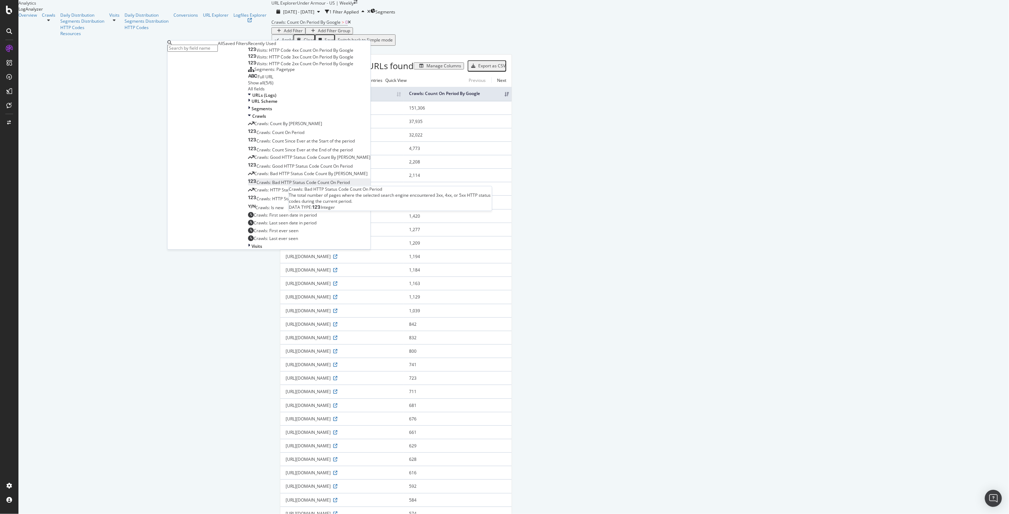
scroll to position [141, 0]
click at [257, 130] on span "Crawls: Count On Period" at bounding box center [281, 133] width 48 height 6
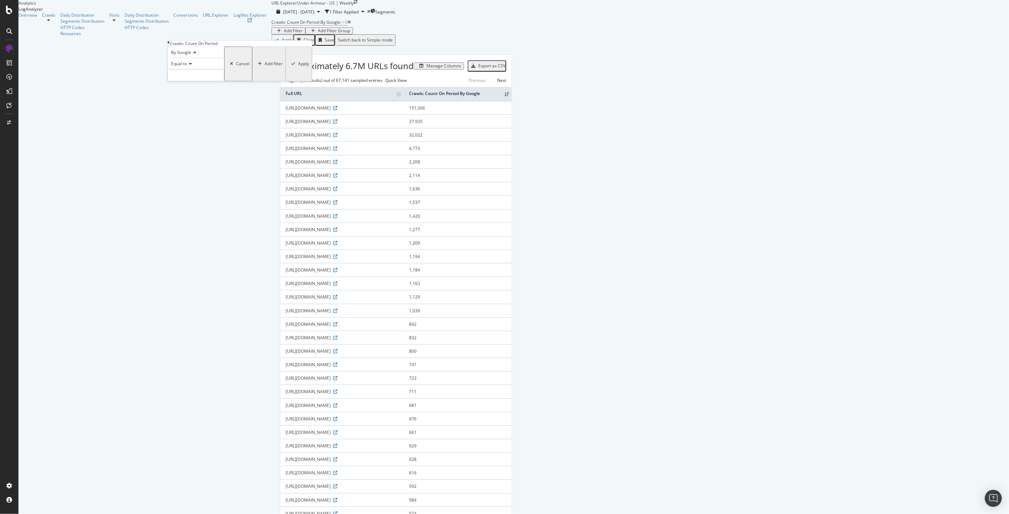
click at [188, 55] on span "By Google" at bounding box center [181, 52] width 20 height 6
click at [207, 161] on div "By AmazonBot" at bounding box center [196, 157] width 56 height 7
click at [200, 81] on input "number" at bounding box center [195, 75] width 57 height 12
click at [189, 66] on icon at bounding box center [189, 64] width 5 height 4
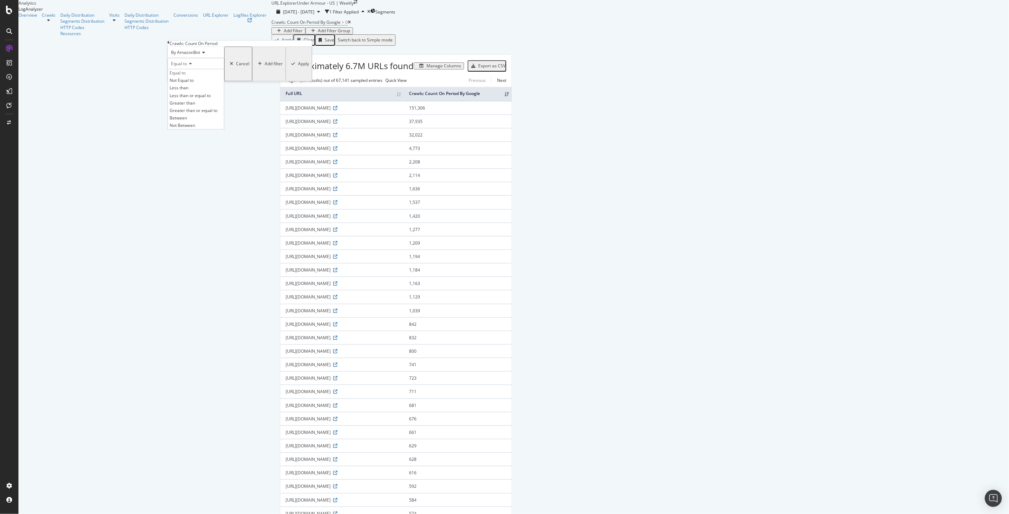
click at [192, 106] on span "Greater than" at bounding box center [183, 103] width 26 height 6
click at [189, 81] on input "number" at bounding box center [195, 75] width 57 height 12
type input "0"
click at [288, 66] on div "button" at bounding box center [293, 64] width 10 height 4
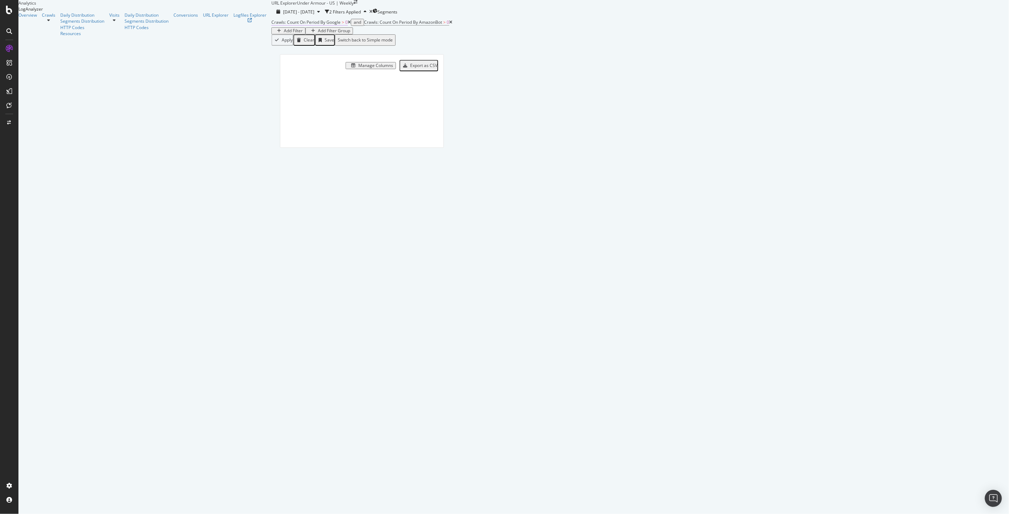
click at [345, 25] on span "0" at bounding box center [346, 22] width 2 height 6
click at [271, 46] on div "Apply Clear Save Switch back to Simple mode" at bounding box center [361, 39] width 181 height 11
click at [348, 24] on icon at bounding box center [349, 22] width 3 height 4
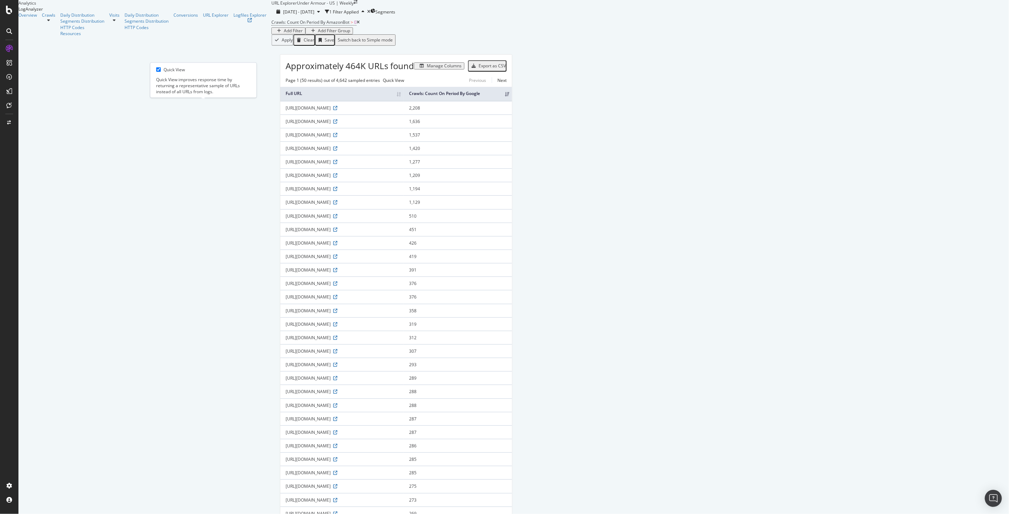
click at [383, 83] on span "Quick View" at bounding box center [393, 80] width 21 height 6
click at [159, 69] on input "checkbox" at bounding box center [158, 69] width 5 height 5
checkbox input "true"
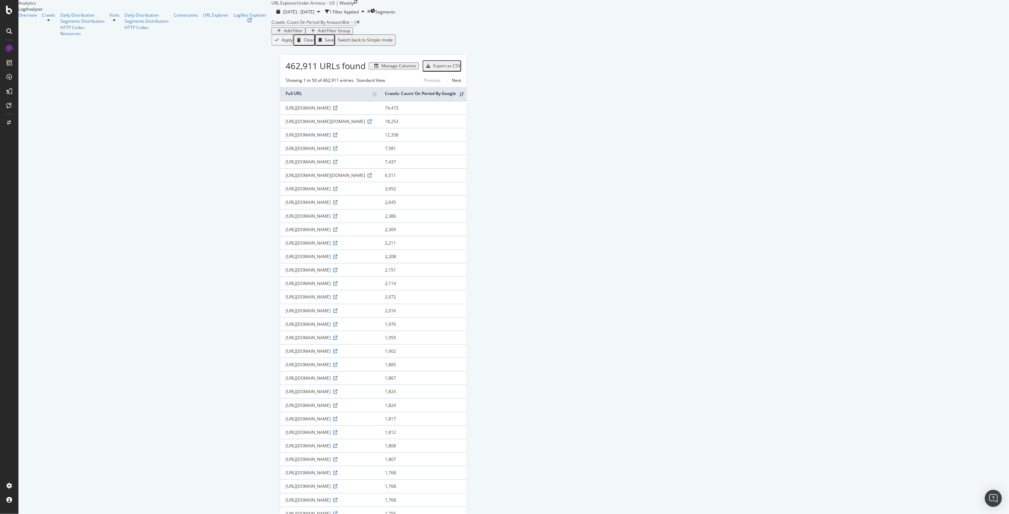
click at [284, 33] on div "Add Filter" at bounding box center [293, 30] width 19 height 5
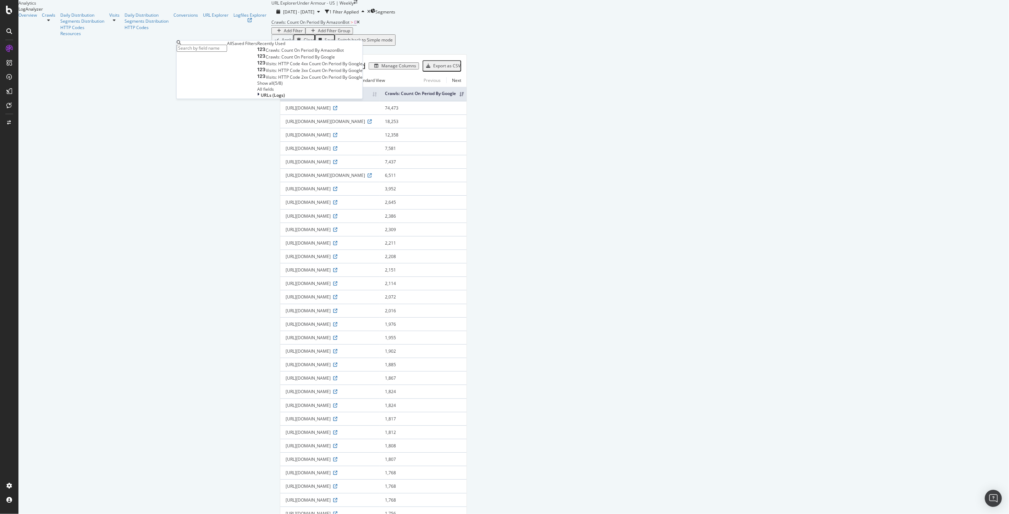
click at [400, 70] on div "Manage Columns" at bounding box center [392, 65] width 53 height 7
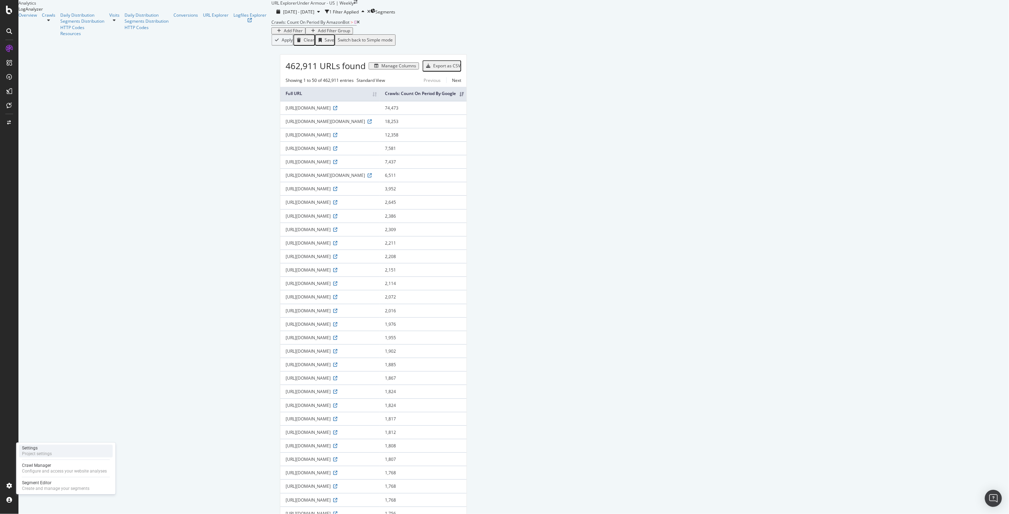
click at [55, 453] on div "Settings Project settings" at bounding box center [66, 451] width 94 height 13
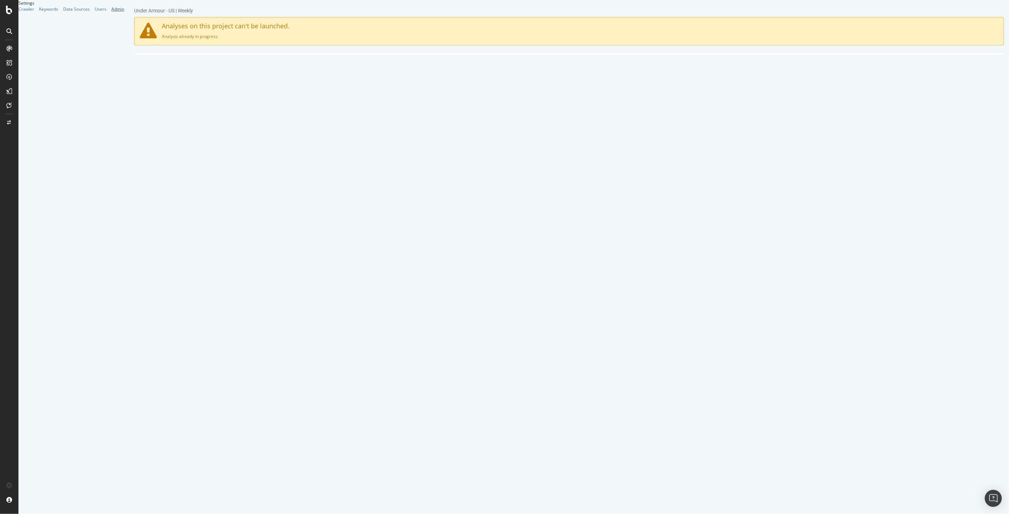
click at [111, 12] on div "Admin" at bounding box center [117, 9] width 13 height 6
click at [95, 12] on div "Users" at bounding box center [101, 9] width 12 height 6
click at [63, 12] on div "Data Sources" at bounding box center [76, 9] width 27 height 6
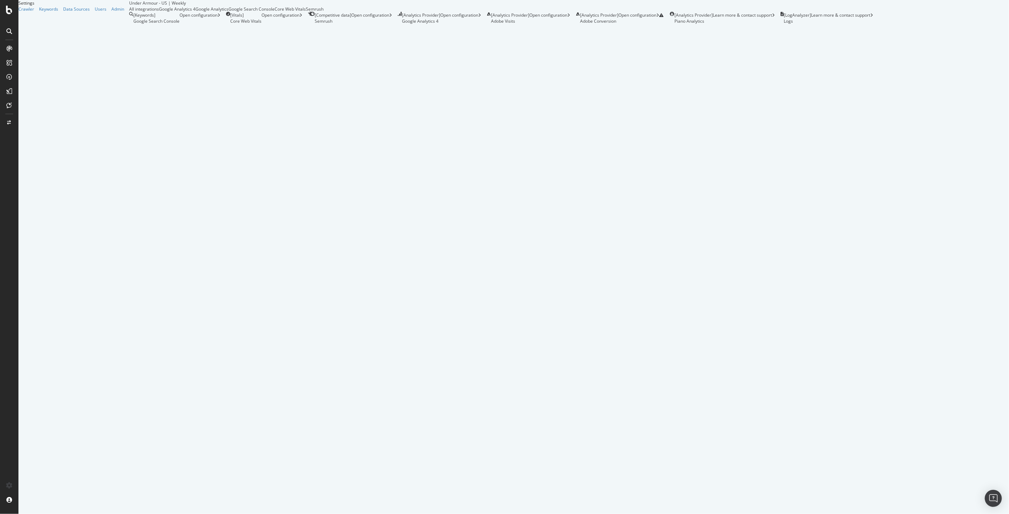
click at [576, 24] on div "[ Analytics Provider ] Adobe Conversion Open configuration" at bounding box center [620, 18] width 88 height 12
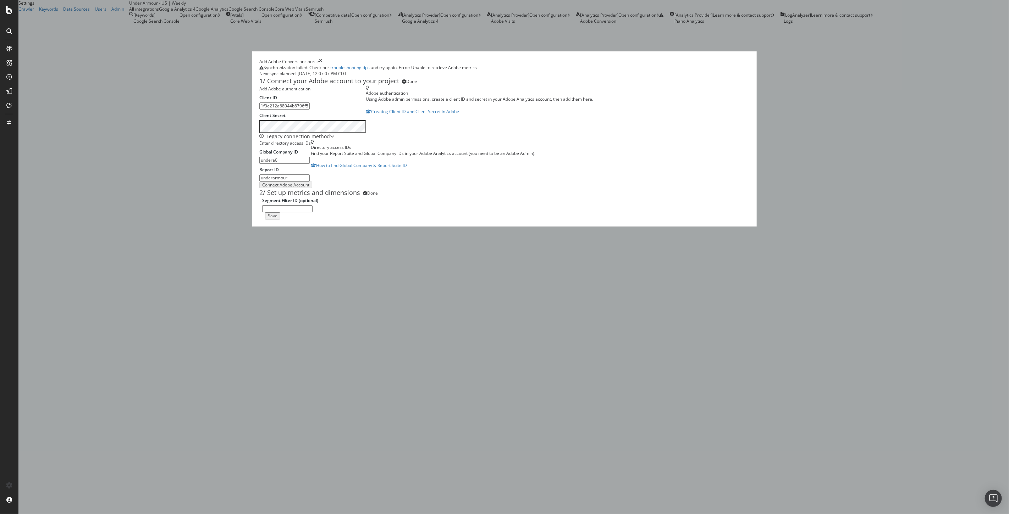
click at [313, 213] on input "modal" at bounding box center [287, 208] width 50 height 7
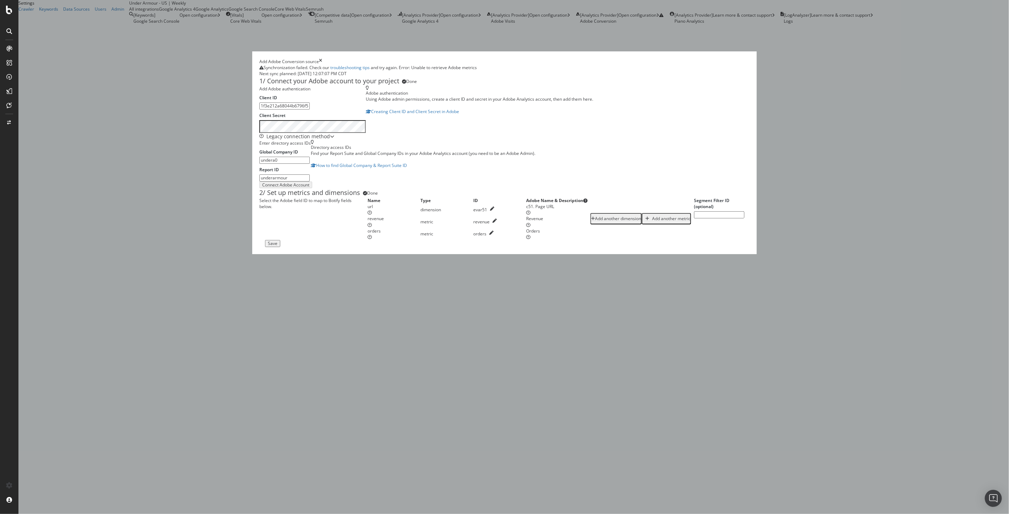
scroll to position [16, 0]
click at [322, 59] on icon "times" at bounding box center [320, 62] width 3 height 6
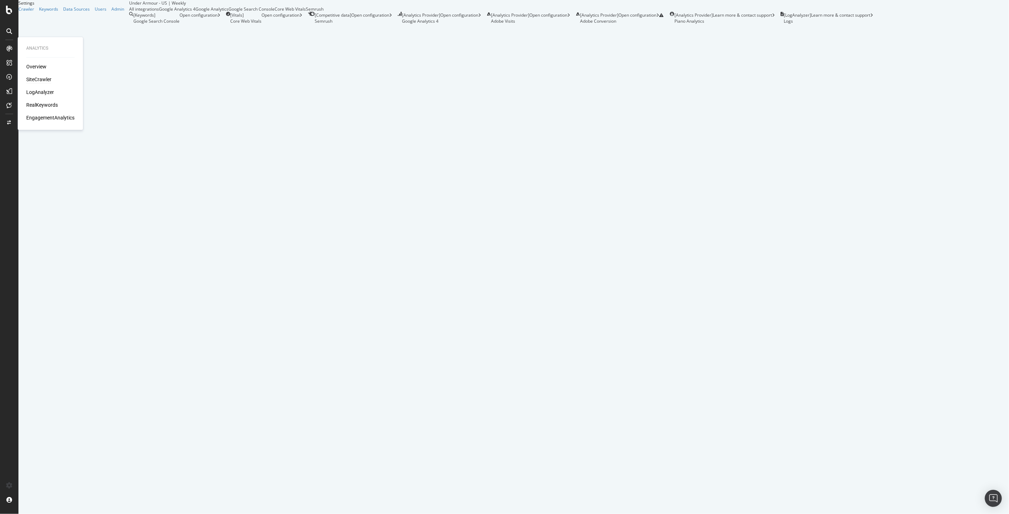
click at [35, 80] on div "SiteCrawler" at bounding box center [38, 79] width 25 height 7
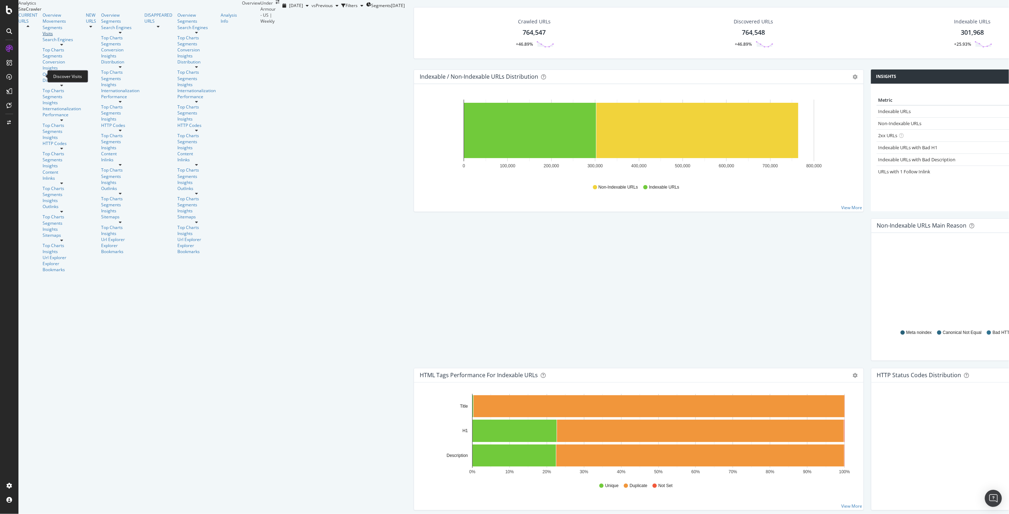
click at [43, 37] on div "Visits" at bounding box center [48, 34] width 10 height 6
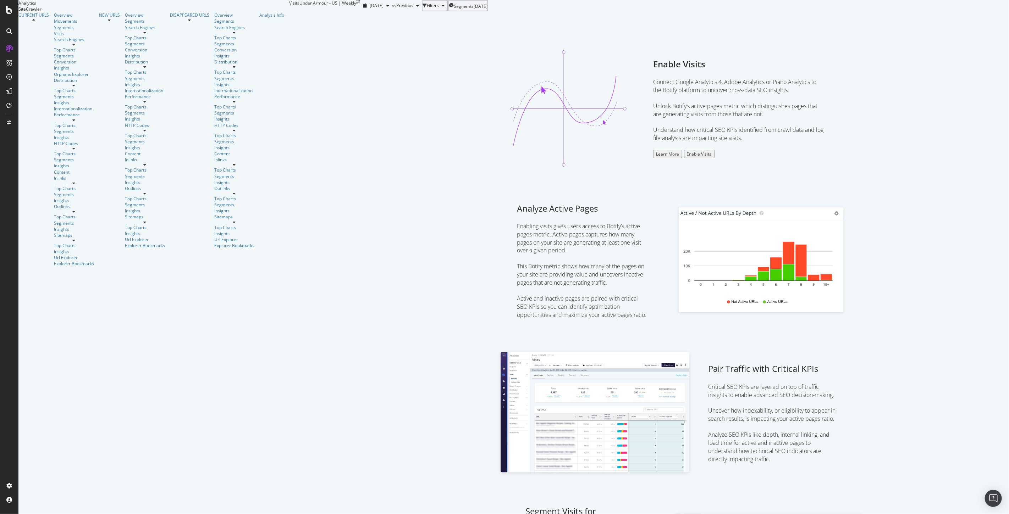
click at [687, 157] on div "Enable Visits" at bounding box center [699, 154] width 25 height 6
click at [5, 7] on div at bounding box center [9, 10] width 17 height 9
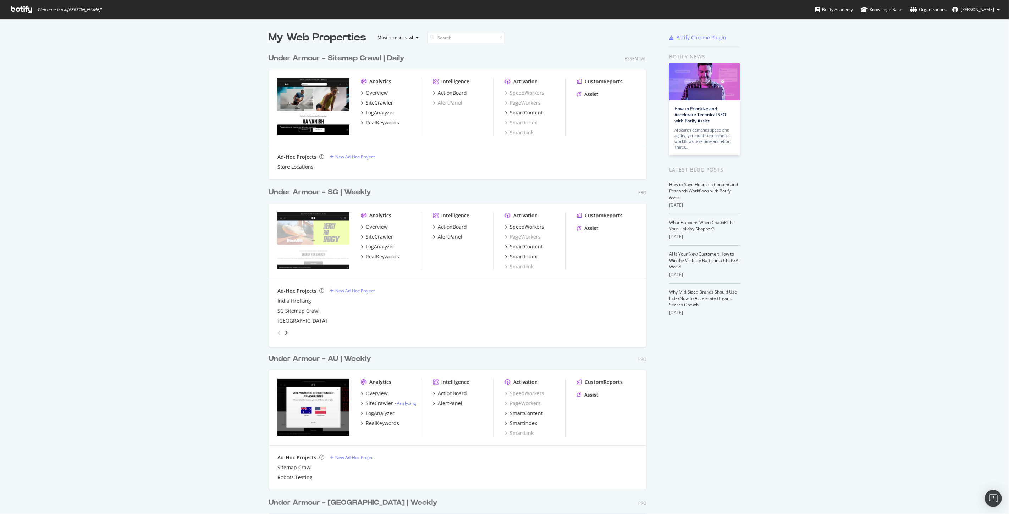
scroll to position [508, 997]
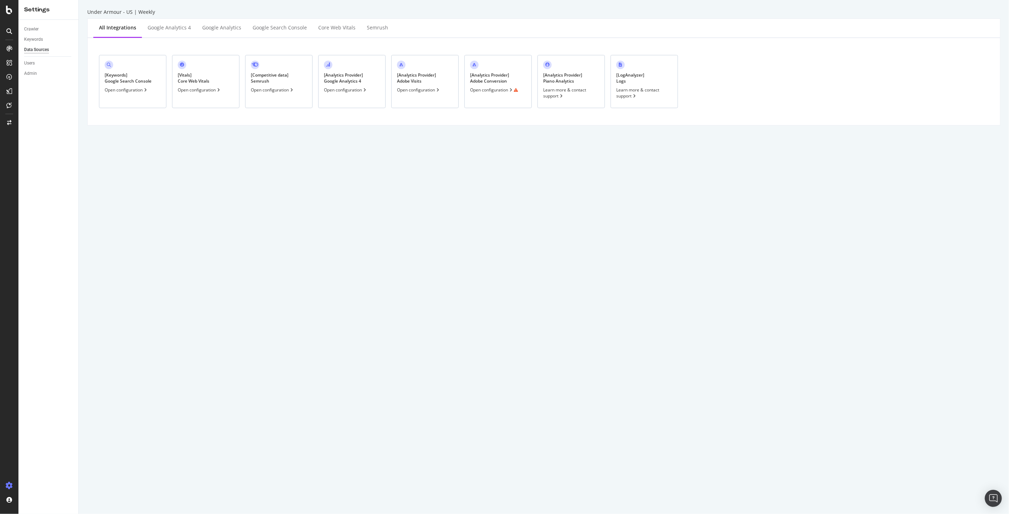
click at [413, 91] on div "Open configuration" at bounding box center [419, 90] width 44 height 6
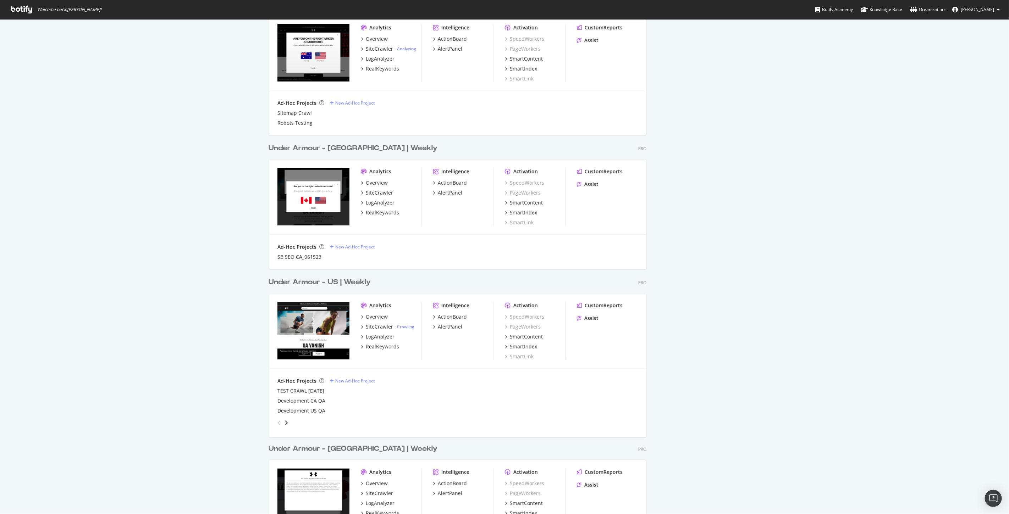
scroll to position [315, 0]
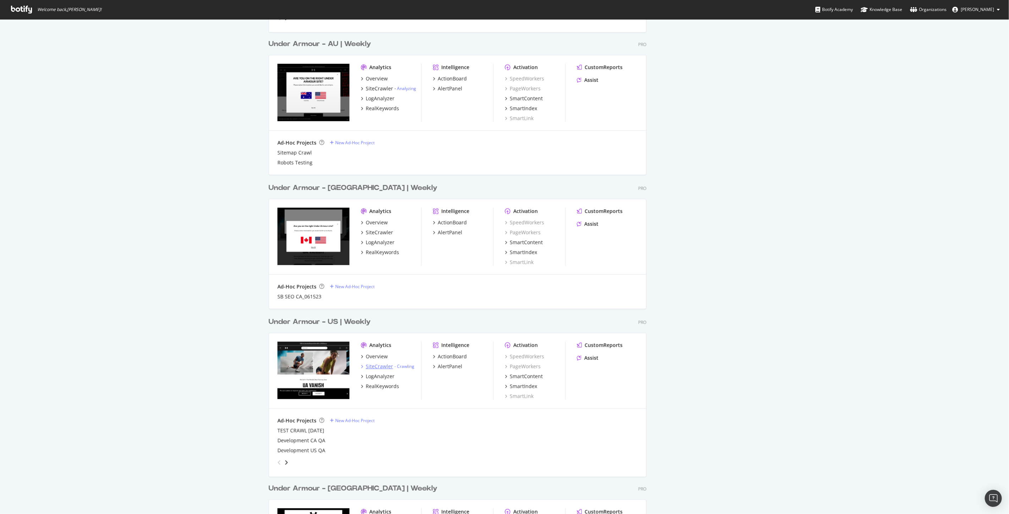
click at [404, 369] on div "SiteCrawler - Crawling" at bounding box center [388, 366] width 54 height 7
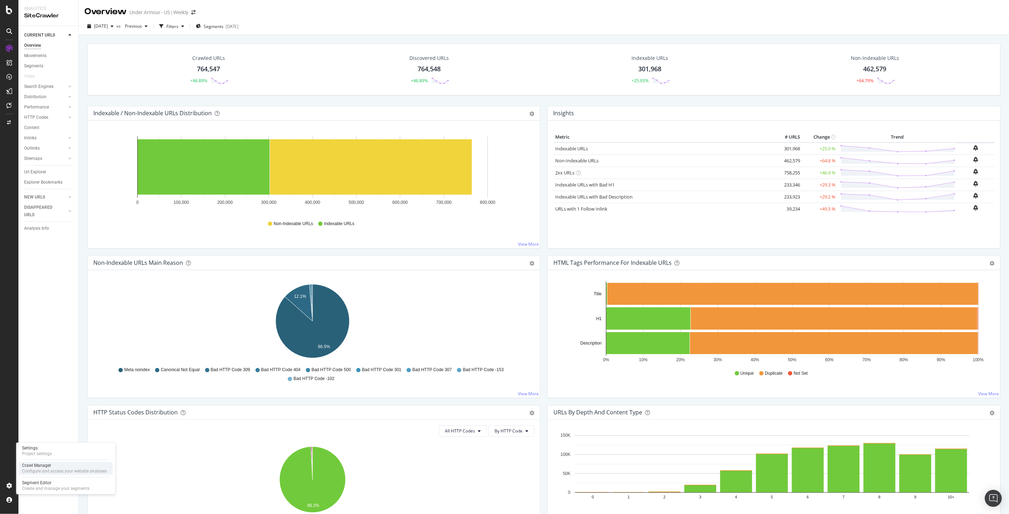
click at [48, 469] on div "Configure and access your website analyses" at bounding box center [64, 472] width 85 height 6
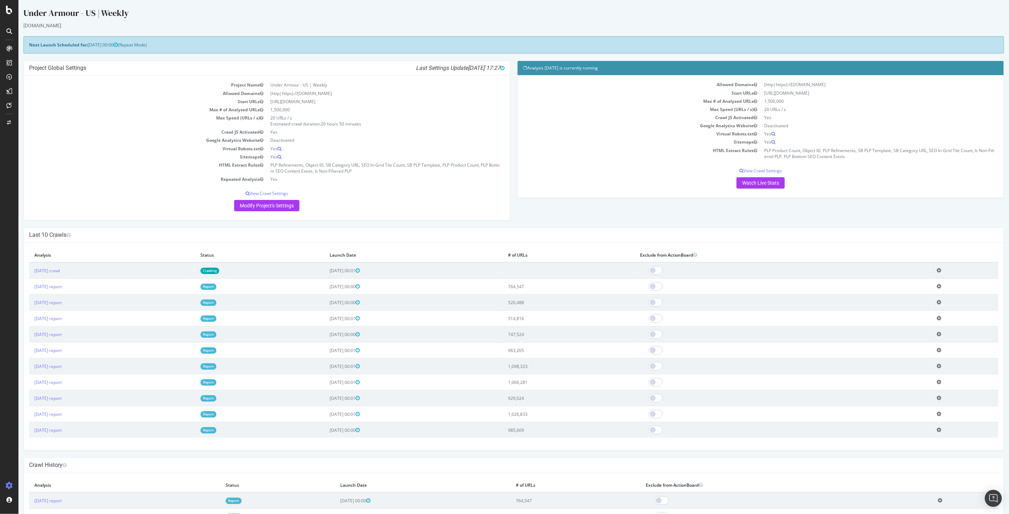
click at [53, 276] on td "2025 Sep. 11th crawl" at bounding box center [112, 271] width 166 height 16
click at [52, 272] on link "2025 Sep. 11th crawl" at bounding box center [47, 271] width 26 height 6
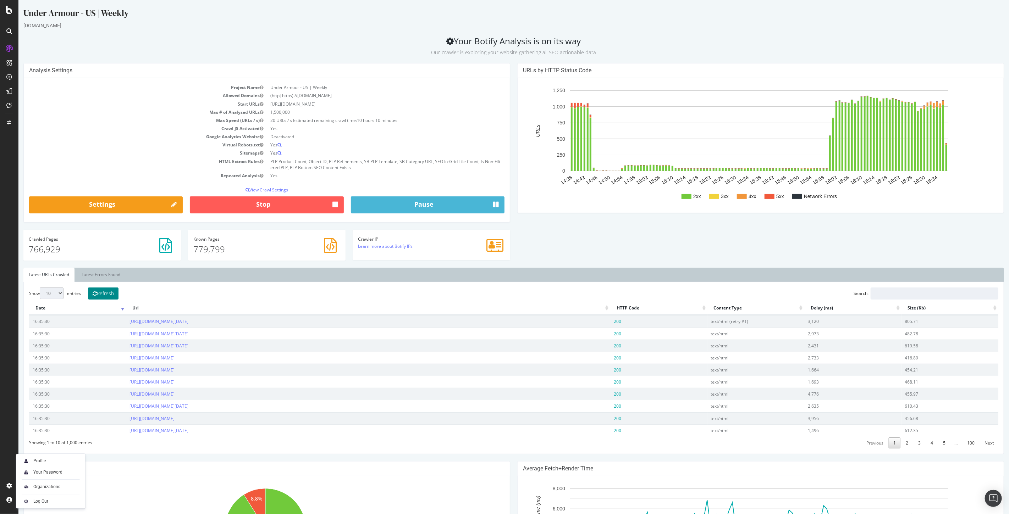
click at [113, 295] on button "Refresh" at bounding box center [103, 294] width 31 height 12
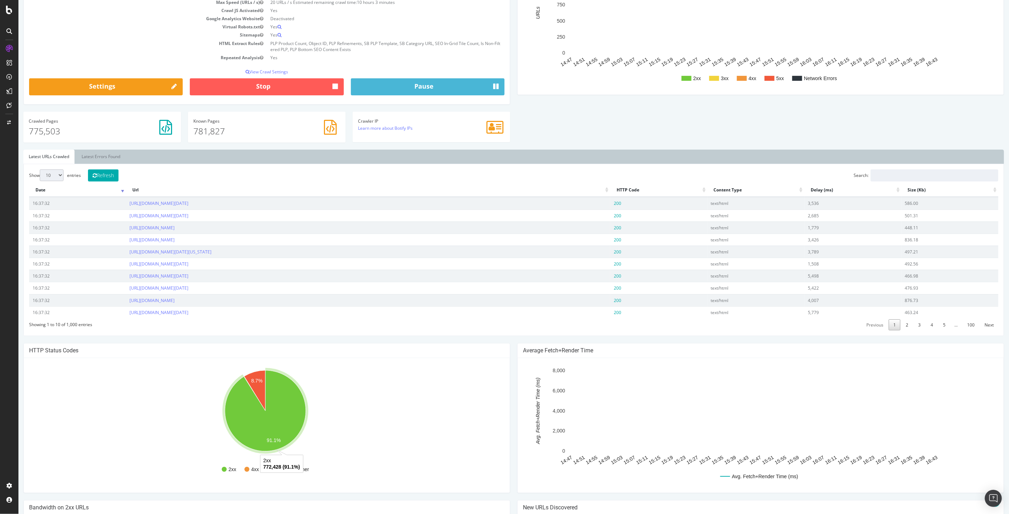
scroll to position [158, 0]
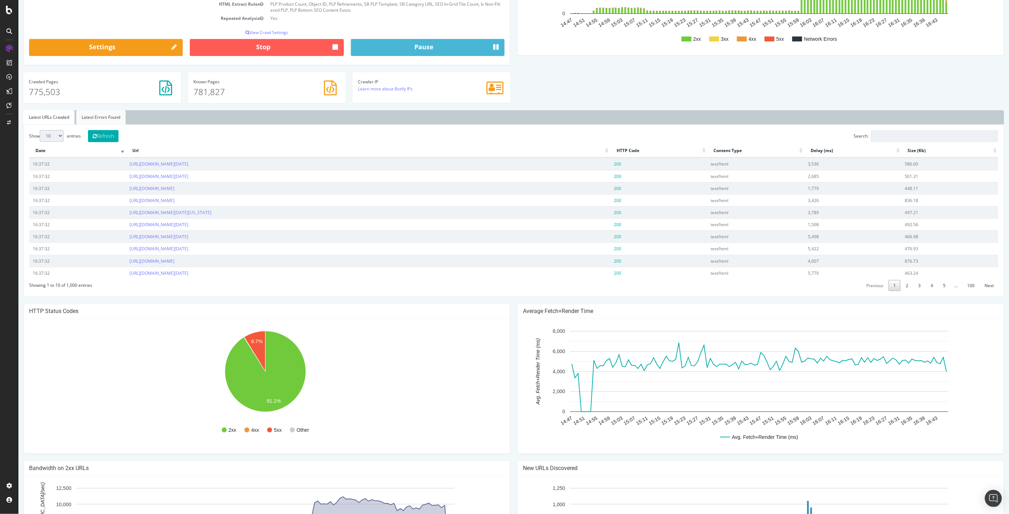
click at [115, 118] on link "Latest Errors Found" at bounding box center [100, 117] width 49 height 14
click at [45, 119] on link "Latest URLs Crawled" at bounding box center [48, 117] width 51 height 14
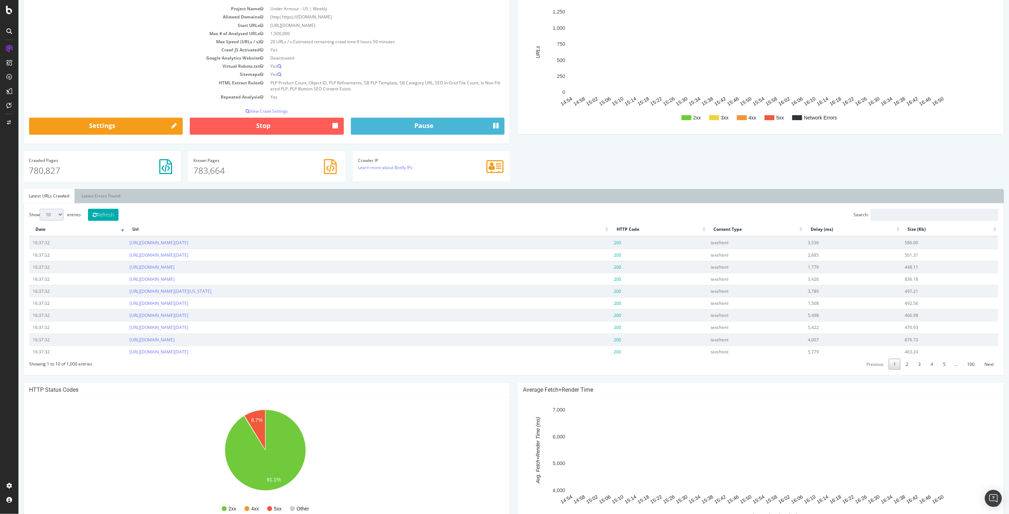
scroll to position [0, 0]
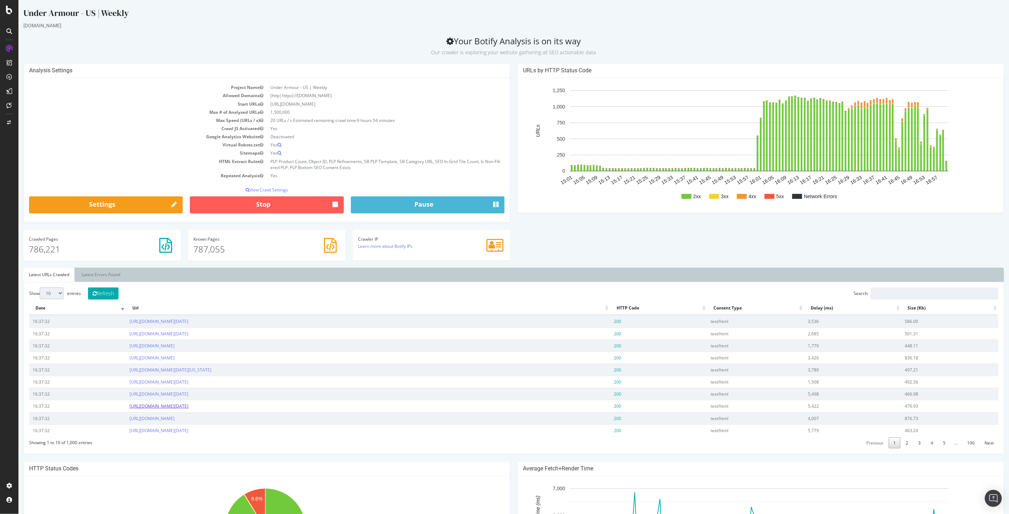
click at [188, 407] on link "https://www.underarmour.com/en-us/c/black-friday-collection/white-compression-b…" at bounding box center [158, 406] width 59 height 6
click at [188, 332] on link "https://www.underarmour.com/en-us/c/black-friday-collection/white-compression-b…" at bounding box center [158, 334] width 59 height 6
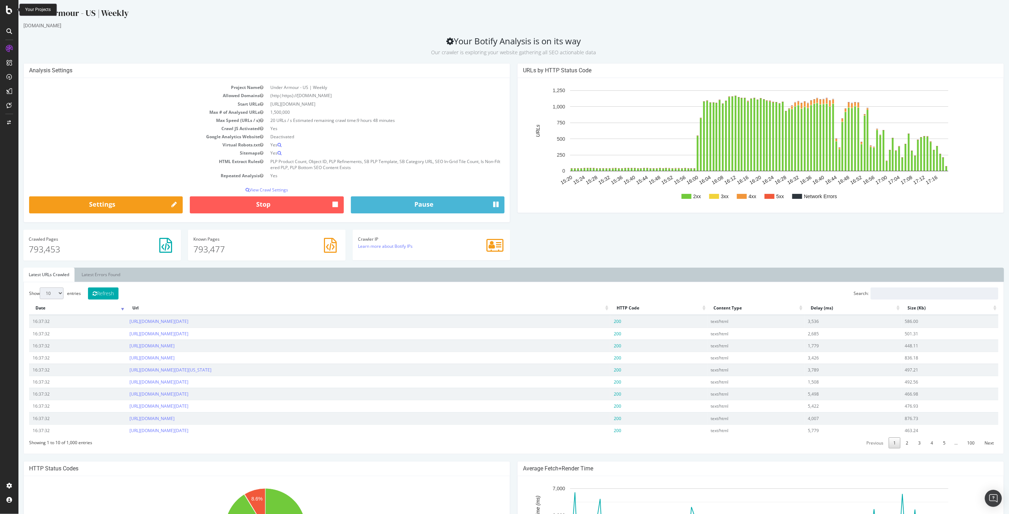
click at [9, 10] on icon at bounding box center [9, 10] width 6 height 9
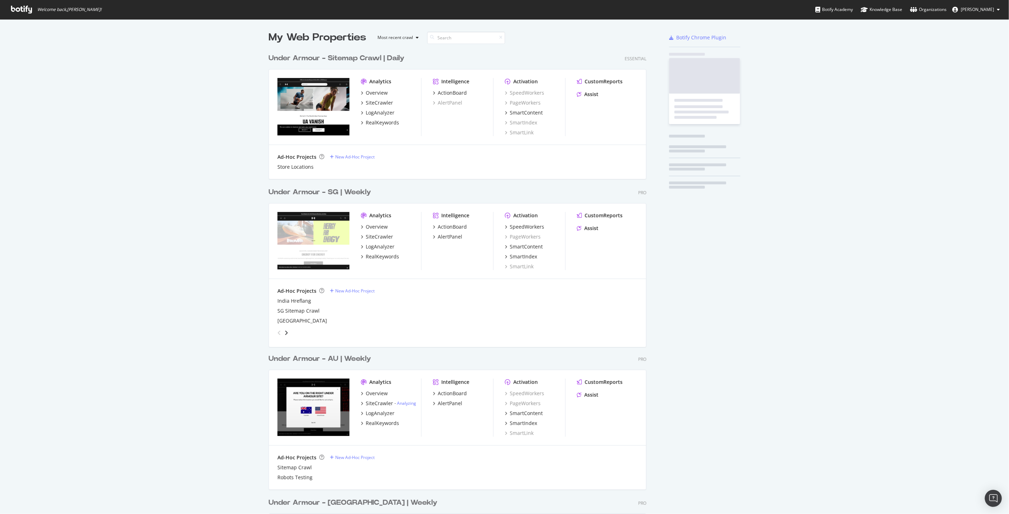
scroll to position [508, 997]
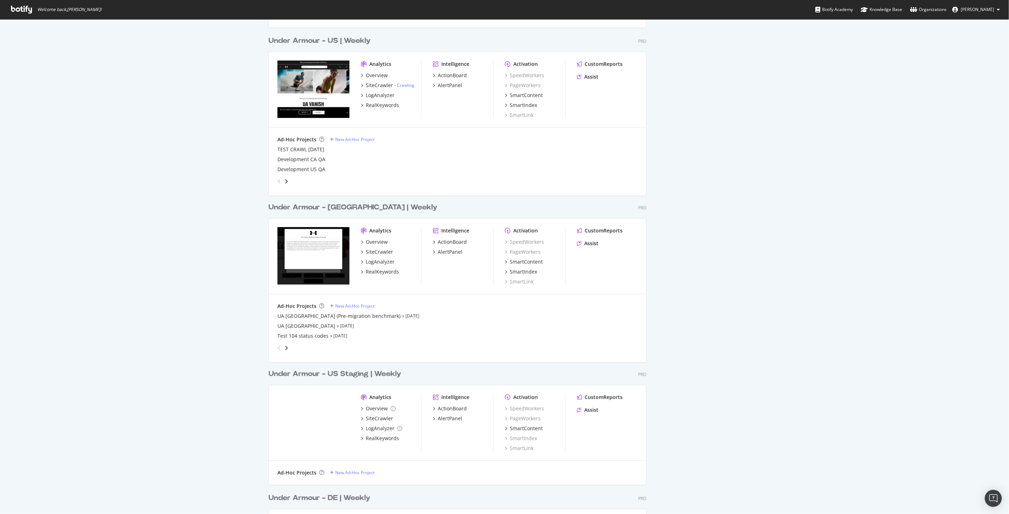
scroll to position [557, 0]
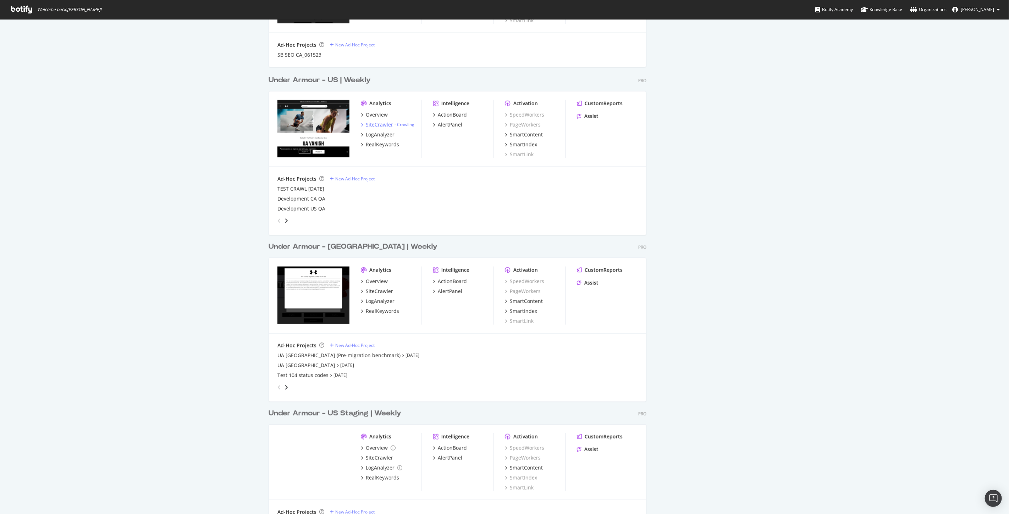
click at [368, 121] on div "SiteCrawler" at bounding box center [379, 124] width 27 height 7
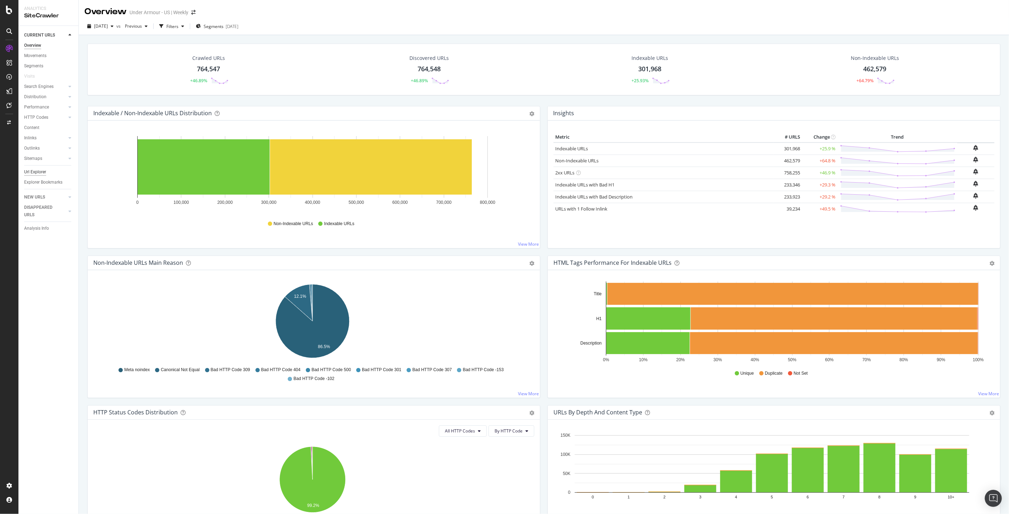
click at [37, 172] on div "Url Explorer" at bounding box center [35, 172] width 22 height 7
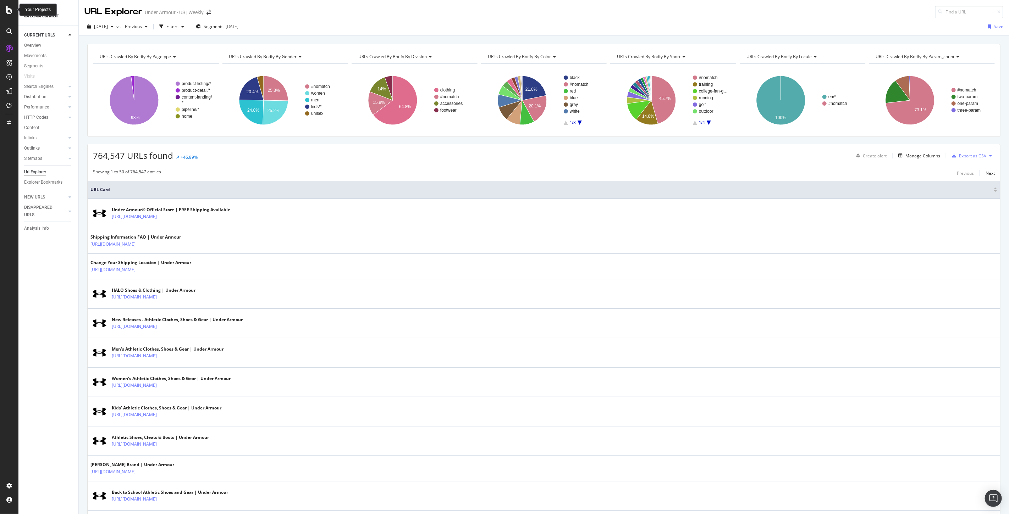
click at [9, 11] on icon at bounding box center [9, 10] width 6 height 9
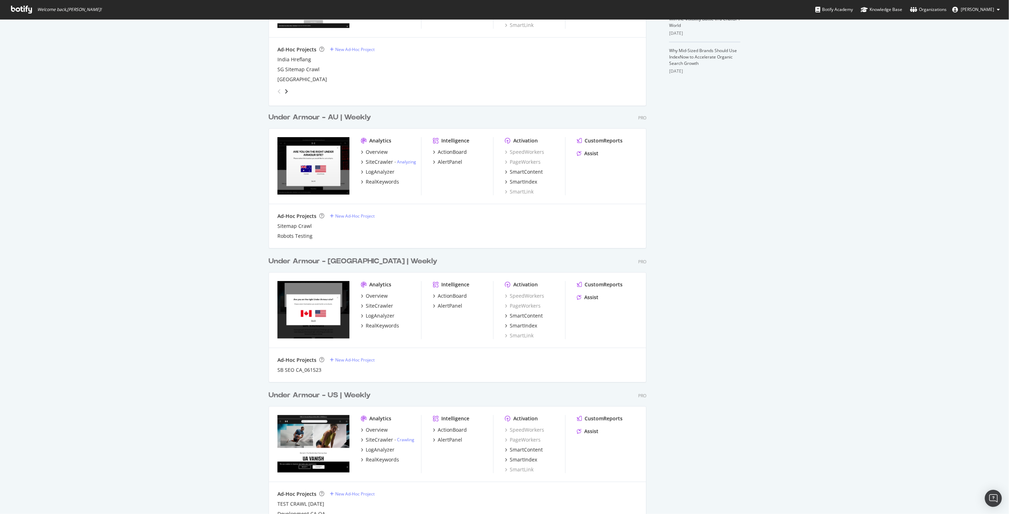
scroll to position [123, 0]
